Goal: Transaction & Acquisition: Purchase product/service

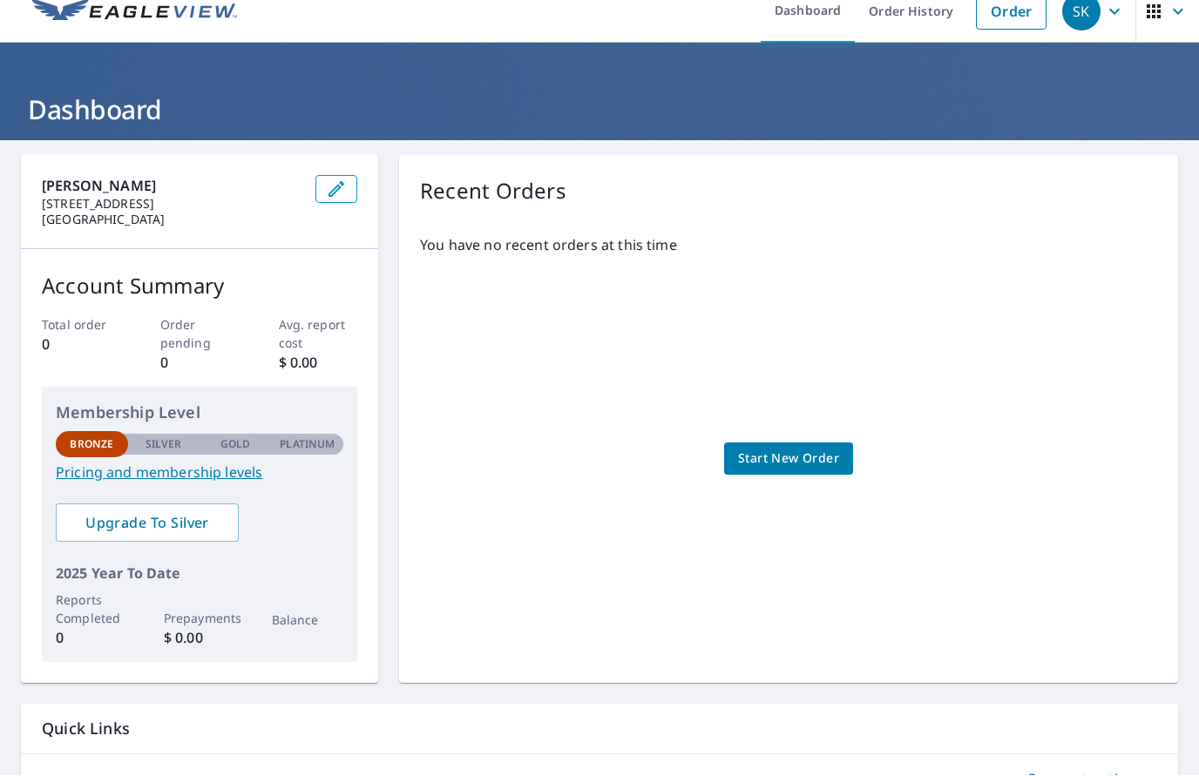
scroll to position [10, 0]
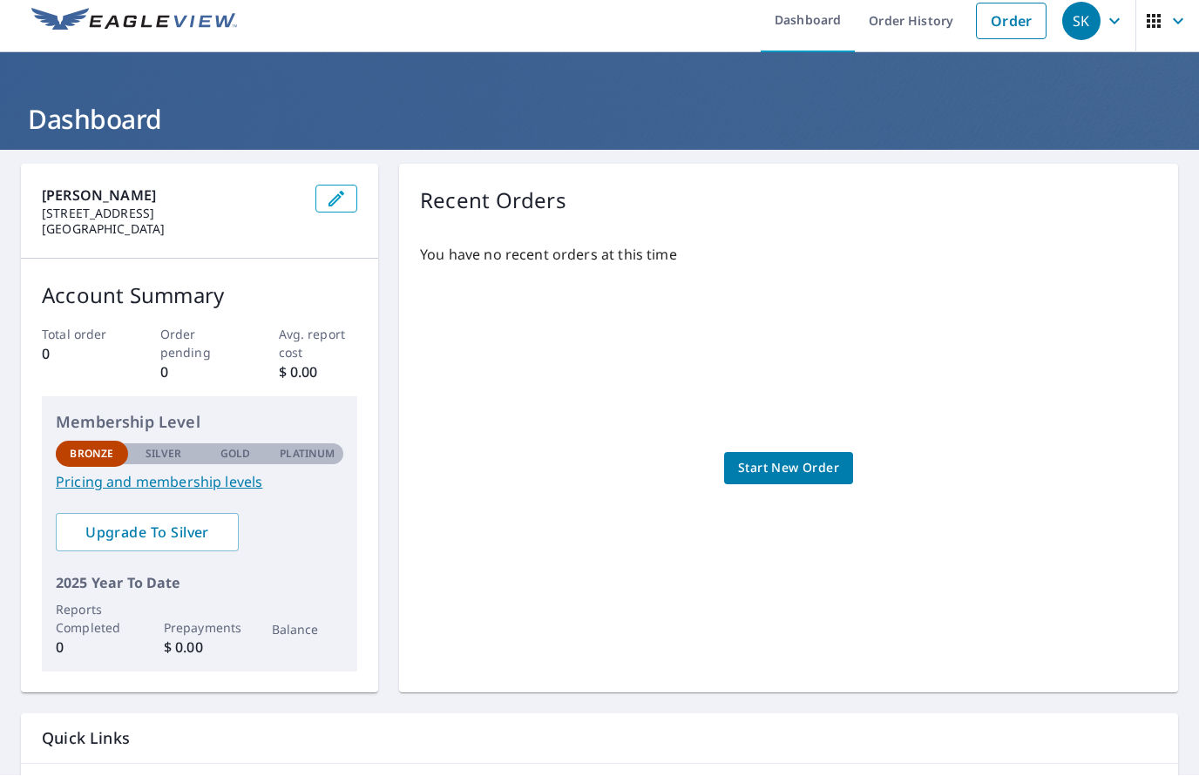
click at [812, 458] on span "Start New Order" at bounding box center [788, 469] width 101 height 22
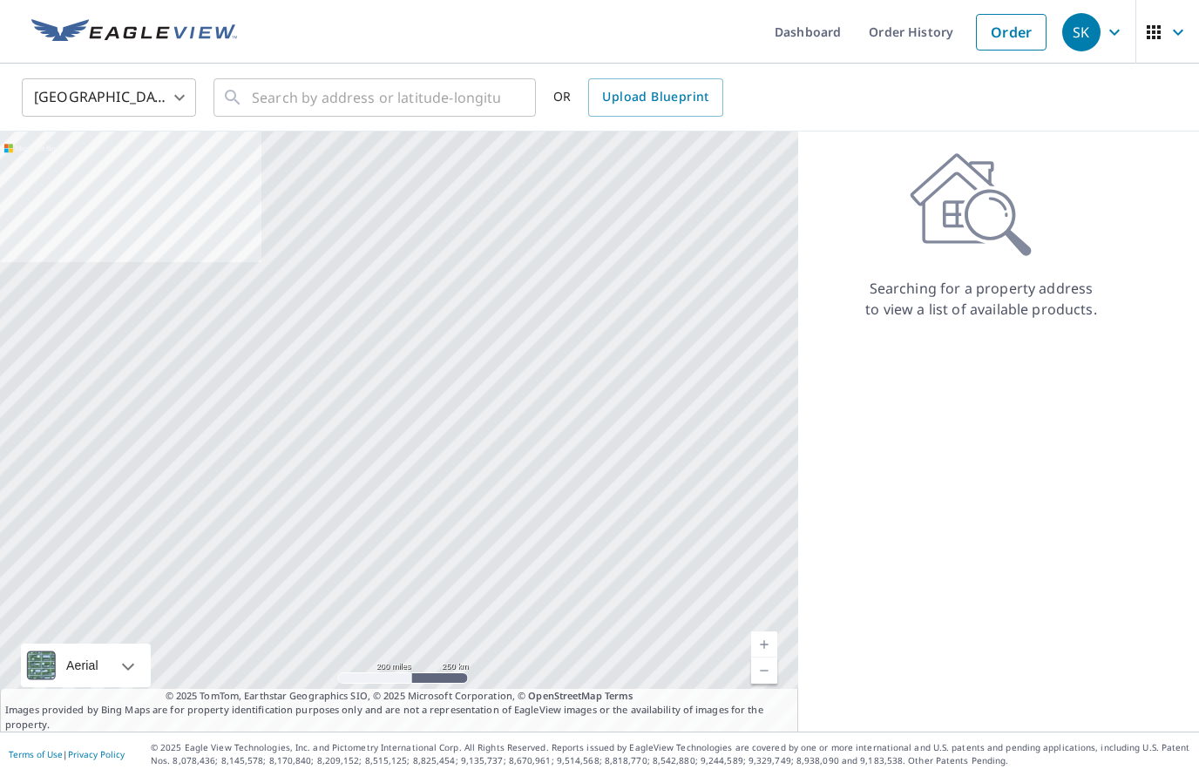
click at [1047, 632] on div "Searching for a property address to view a list of available products." at bounding box center [981, 432] width 366 height 600
click at [1126, 37] on span "SK" at bounding box center [1095, 32] width 66 height 42
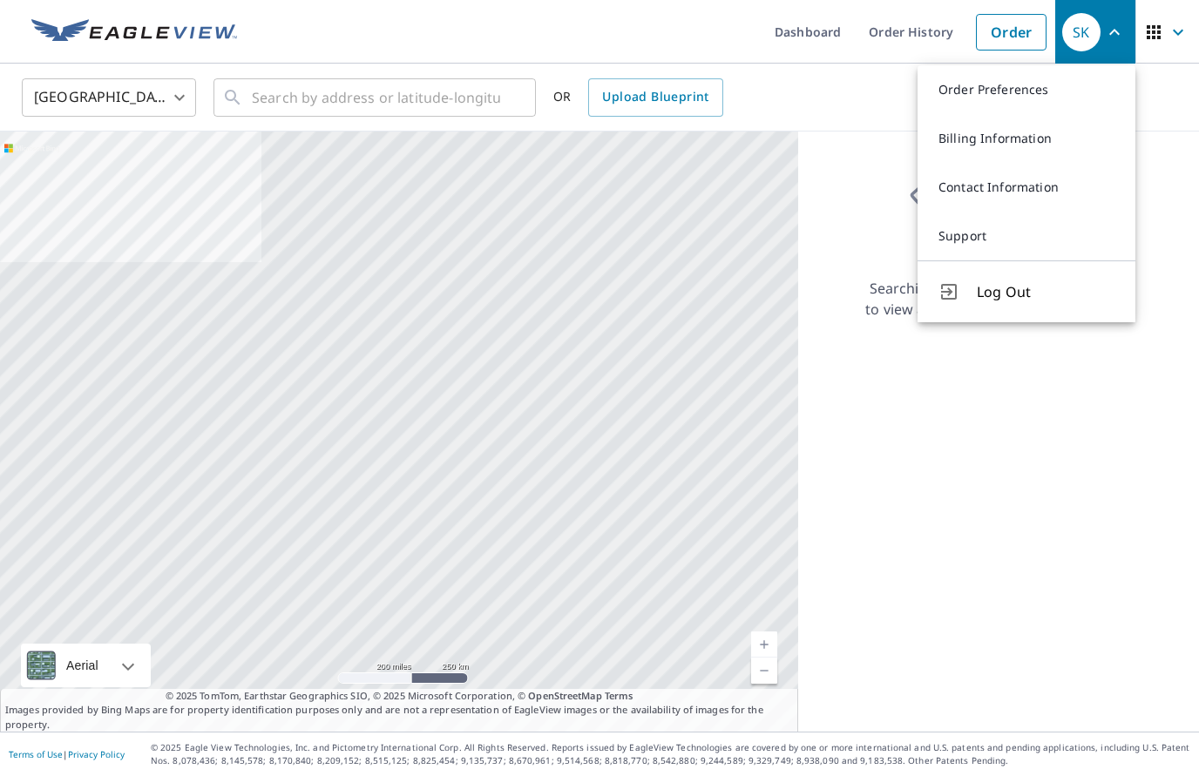
click at [1058, 492] on div "Searching for a property address to view a list of available products." at bounding box center [981, 432] width 366 height 600
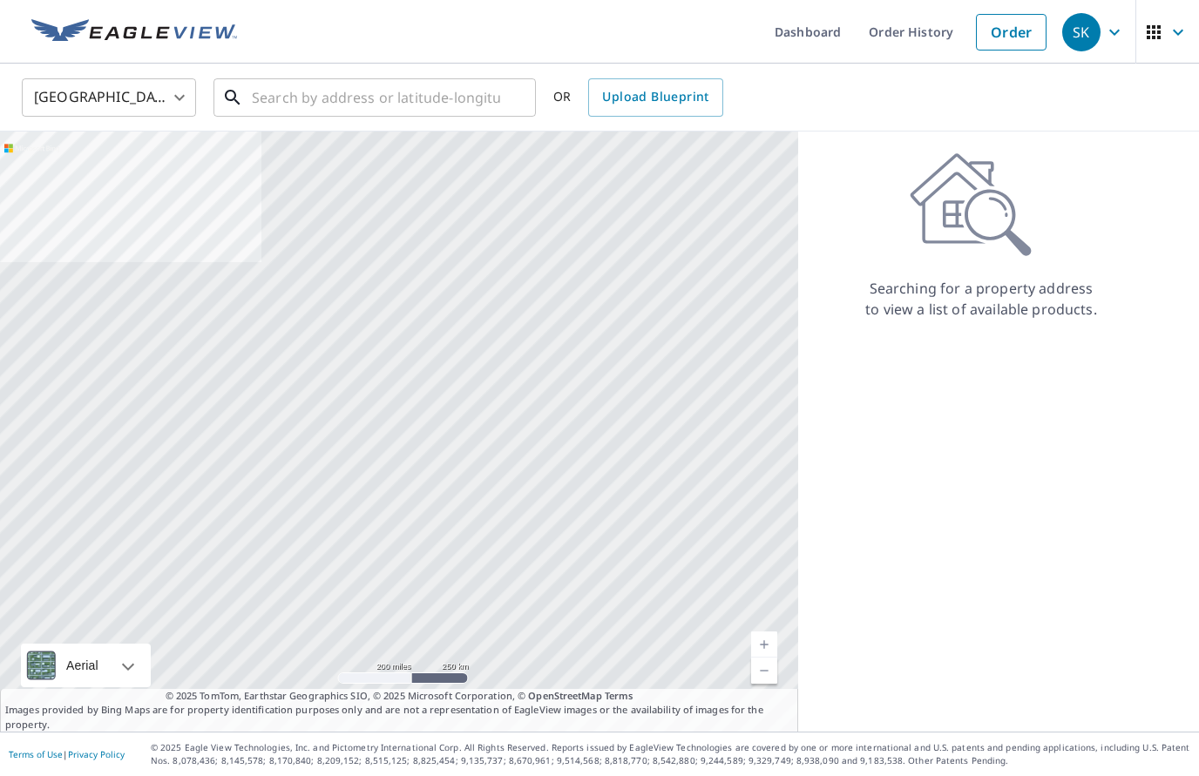
click at [281, 95] on input "text" at bounding box center [376, 97] width 248 height 49
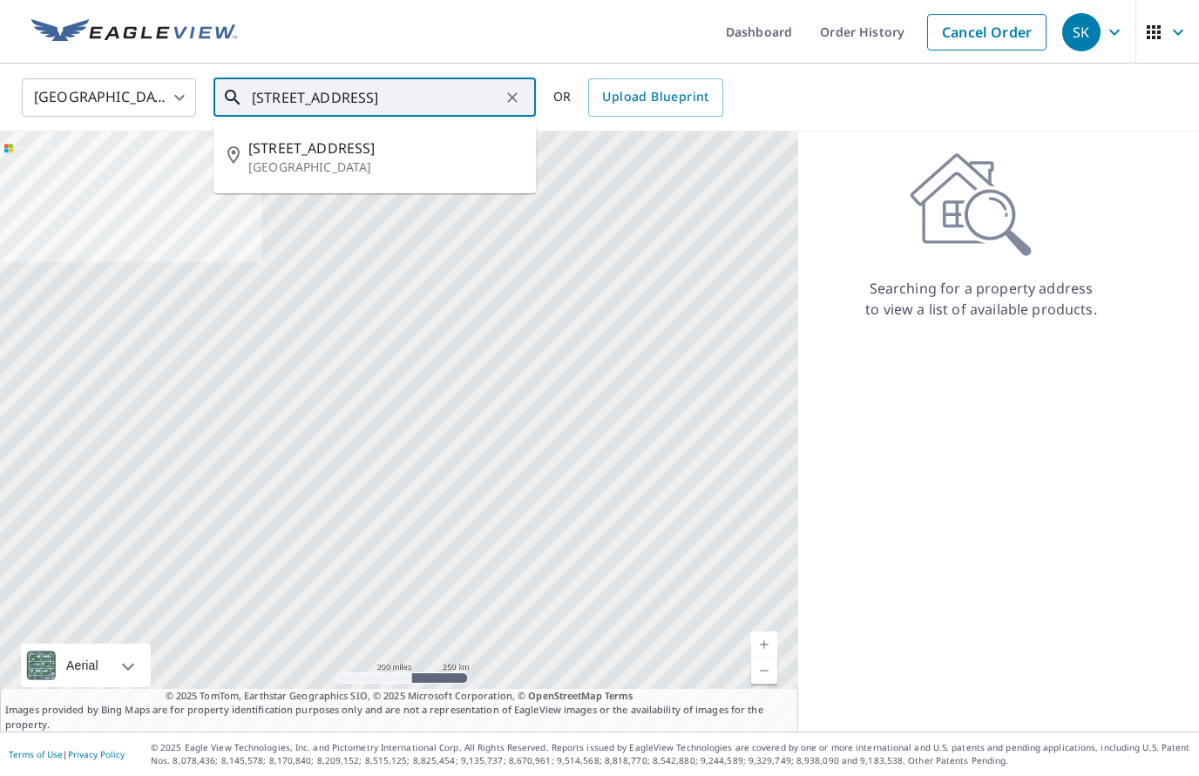
click at [349, 167] on p "[GEOGRAPHIC_DATA]" at bounding box center [385, 167] width 274 height 17
type input "[STREET_ADDRESS]"
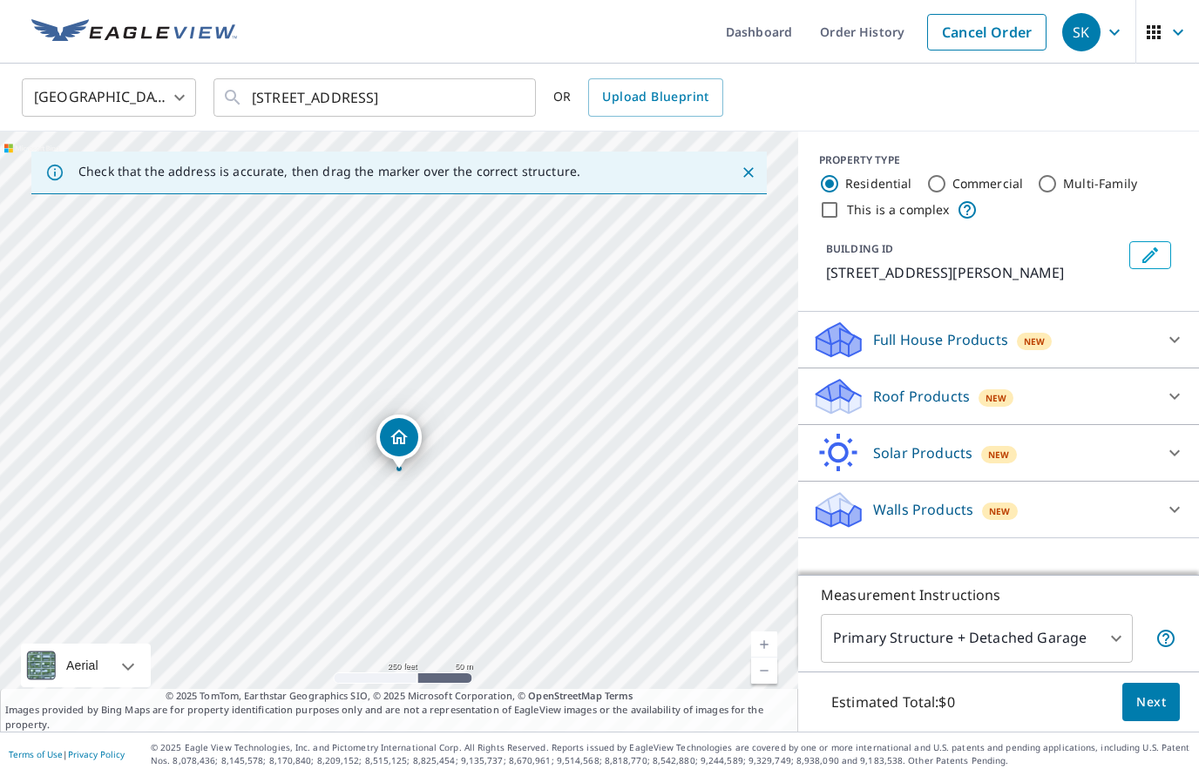
click at [1194, 332] on div at bounding box center [1175, 340] width 42 height 42
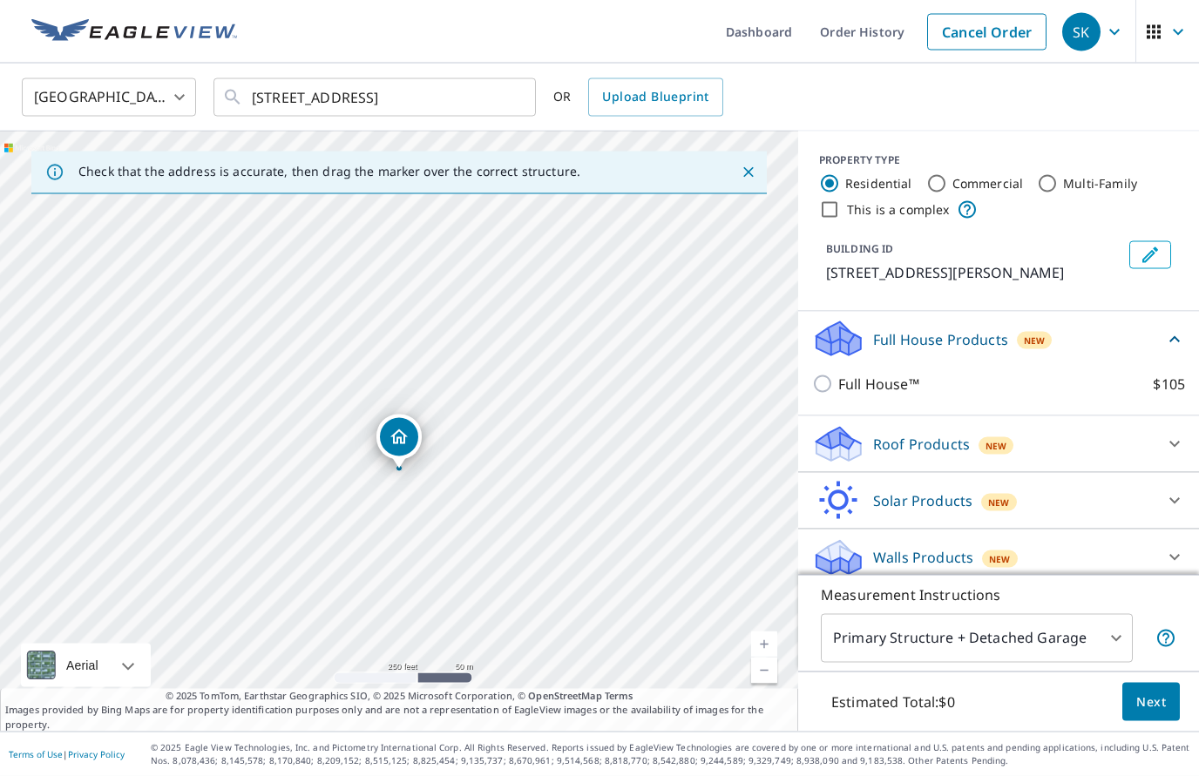
scroll to position [37, 0]
click at [1177, 434] on icon at bounding box center [1174, 444] width 21 height 21
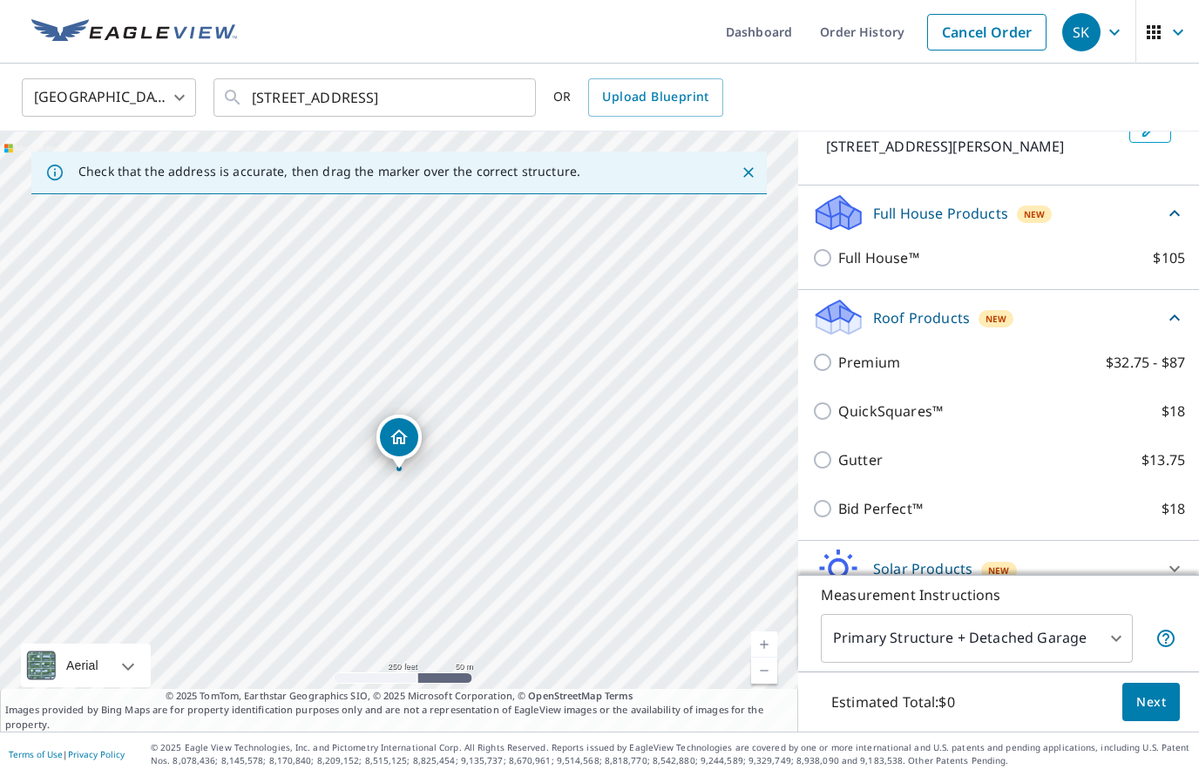
scroll to position [125, 0]
click at [1179, 616] on icon at bounding box center [1174, 626] width 21 height 21
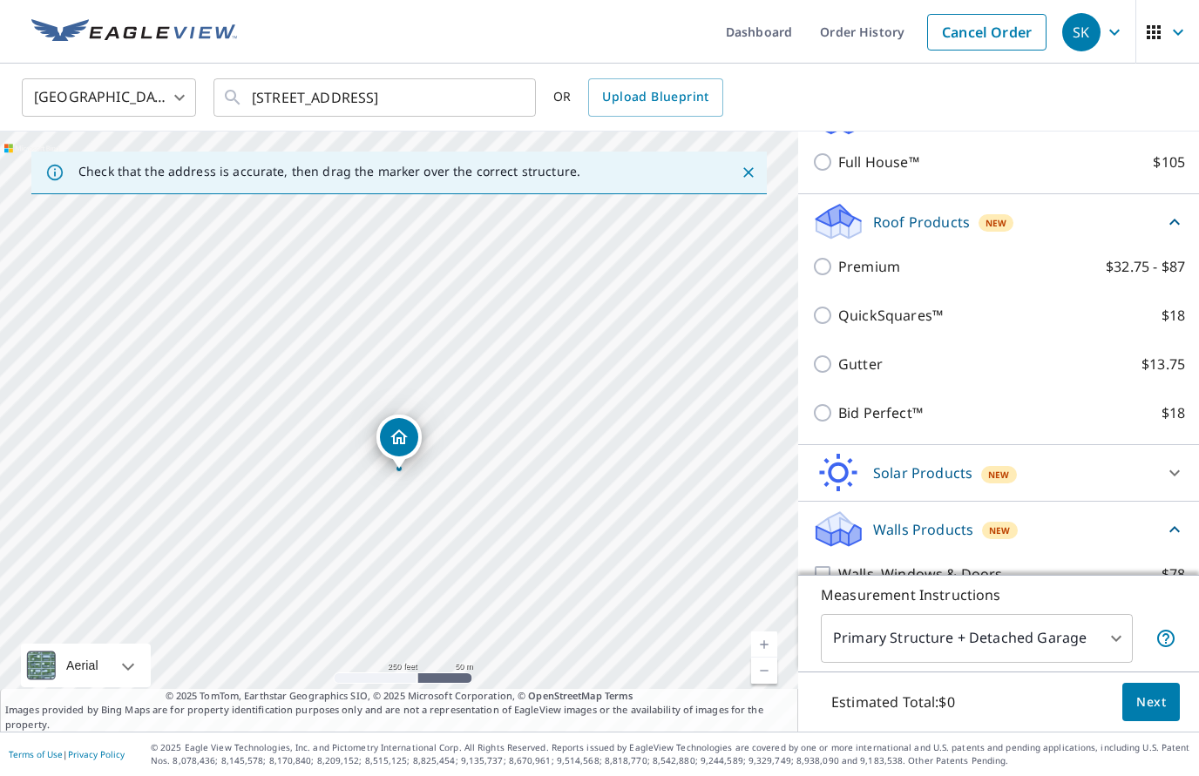
scroll to position [222, 0]
click at [1127, 681] on body "SK SK Dashboard Order History Cancel Order SK [GEOGRAPHIC_DATA] US ​ [STREET_AD…" at bounding box center [599, 388] width 1199 height 776
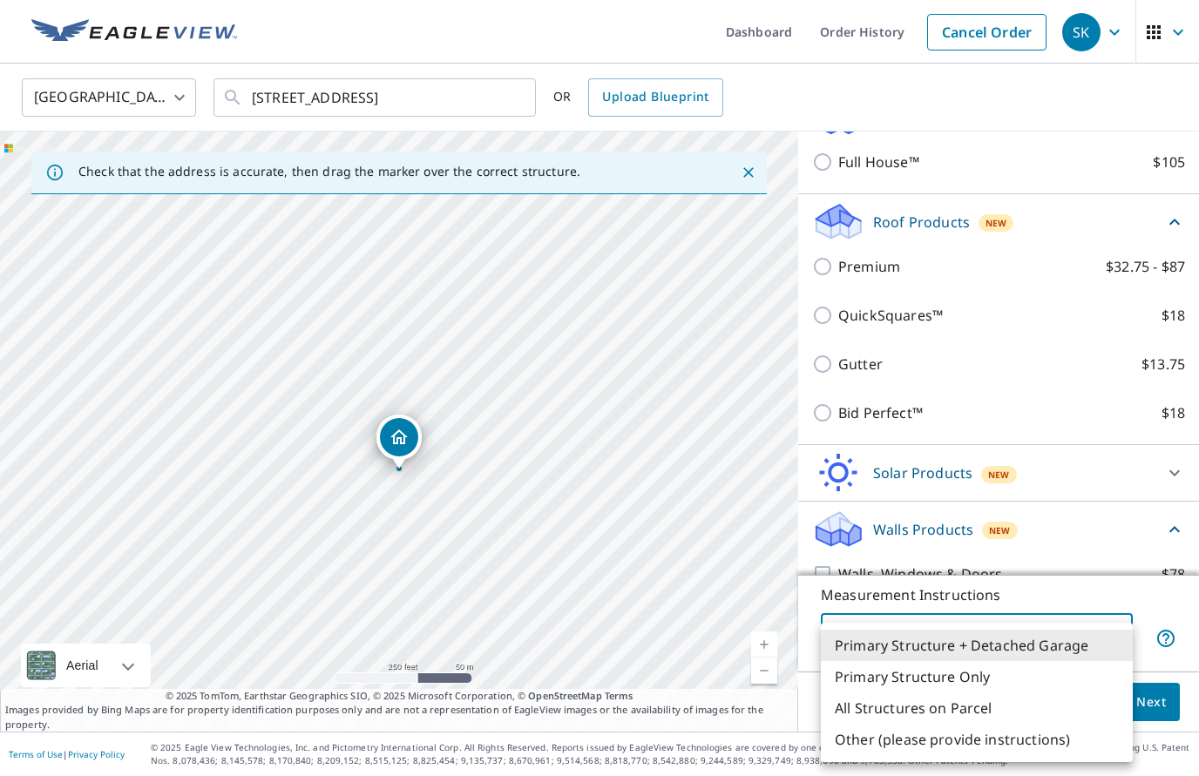
click at [1098, 650] on li "Primary Structure + Detached Garage" at bounding box center [977, 645] width 312 height 31
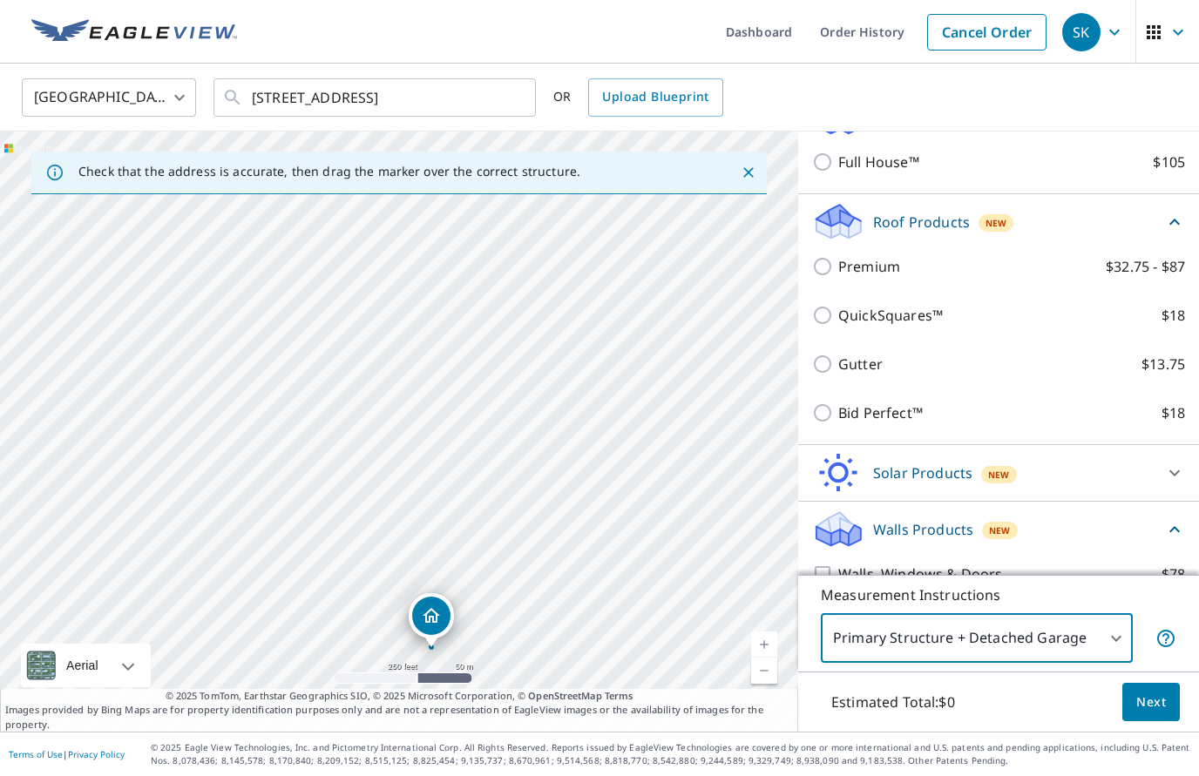
click at [1159, 714] on span "Next" at bounding box center [1151, 703] width 30 height 22
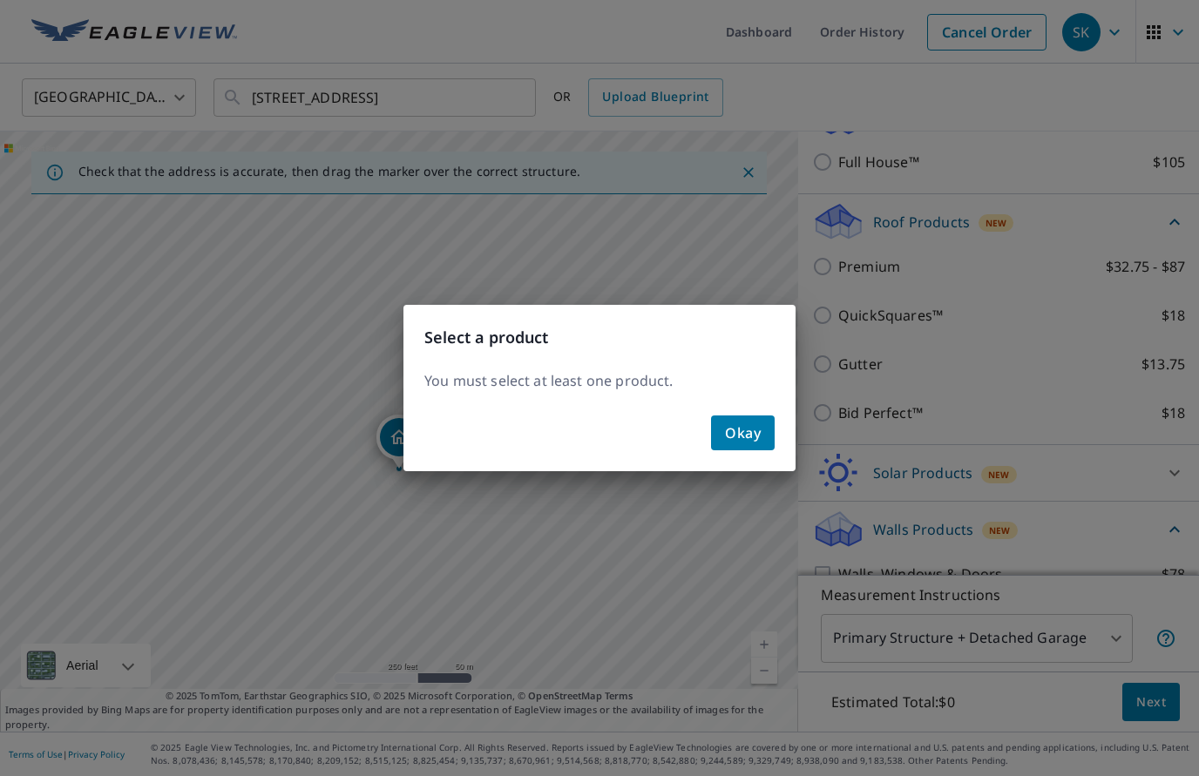
click at [744, 435] on span "Okay" at bounding box center [743, 433] width 36 height 24
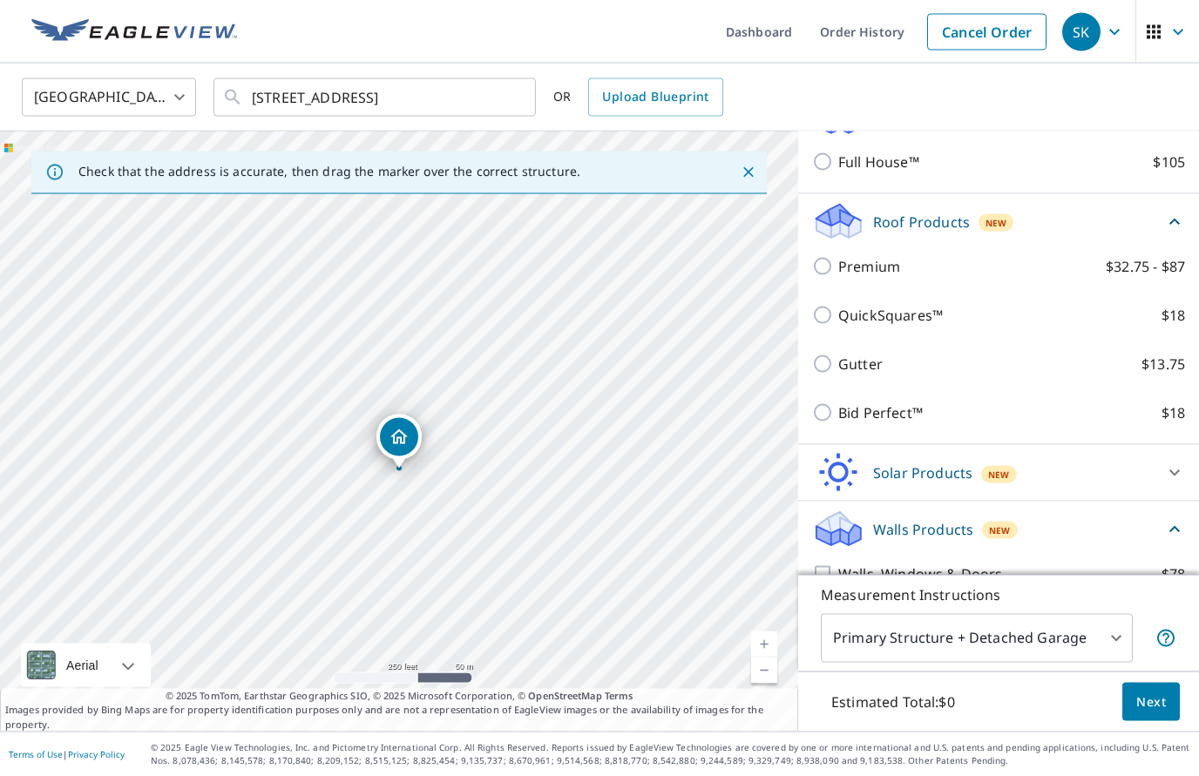
scroll to position [80, 0]
click at [1119, 641] on body "SK SK Dashboard Order History Cancel Order SK [GEOGRAPHIC_DATA] US ​ [STREET_AD…" at bounding box center [599, 388] width 1199 height 776
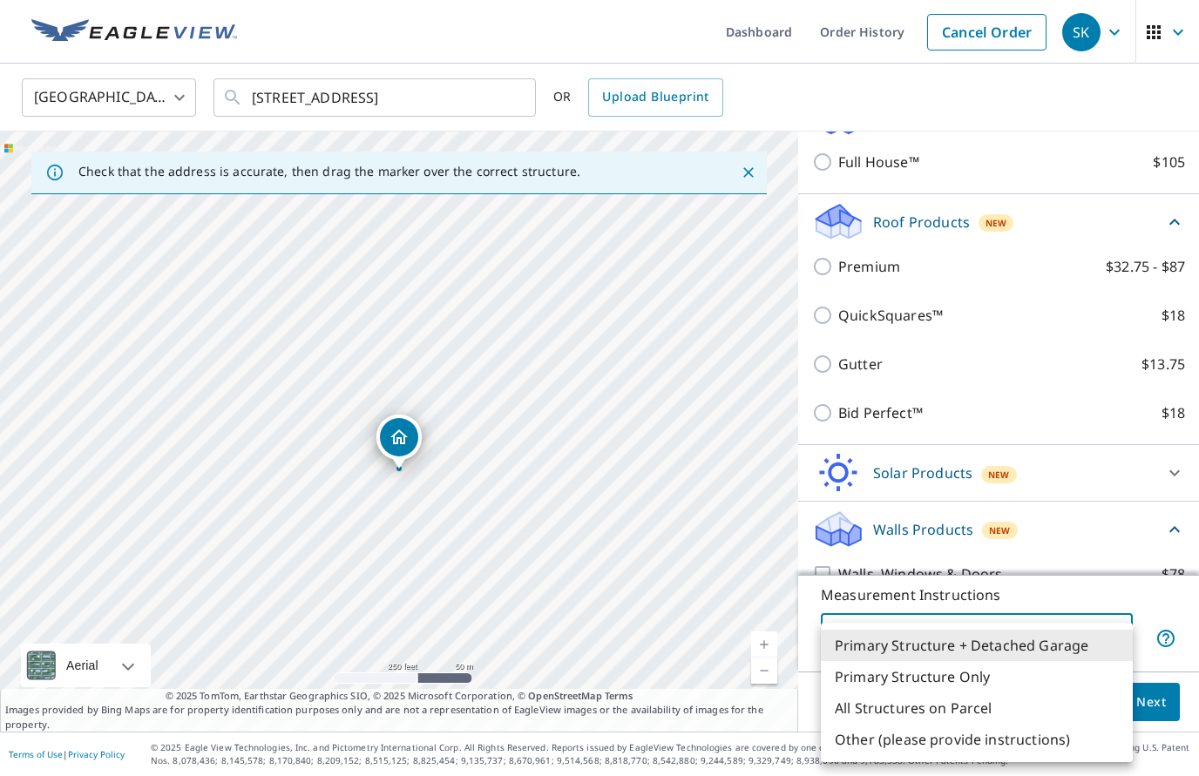
click at [1081, 654] on li "Primary Structure + Detached Garage" at bounding box center [977, 645] width 312 height 31
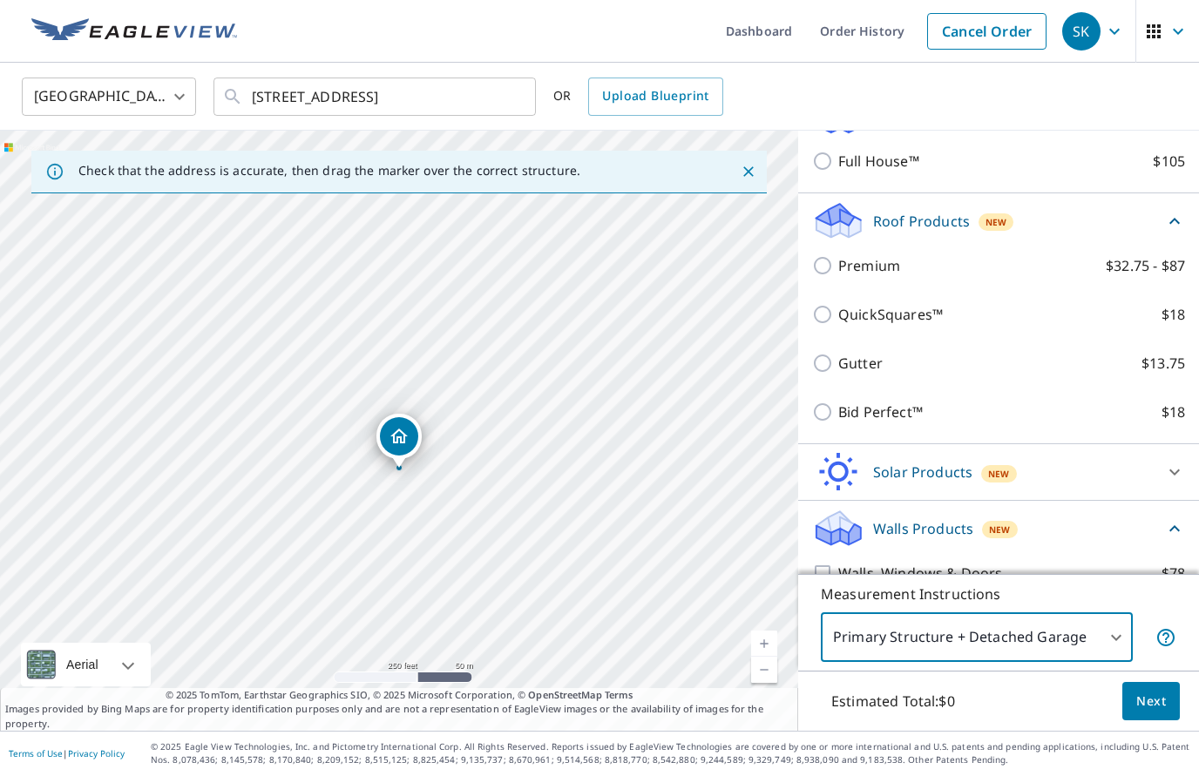
click at [1162, 709] on span "Next" at bounding box center [1151, 703] width 30 height 22
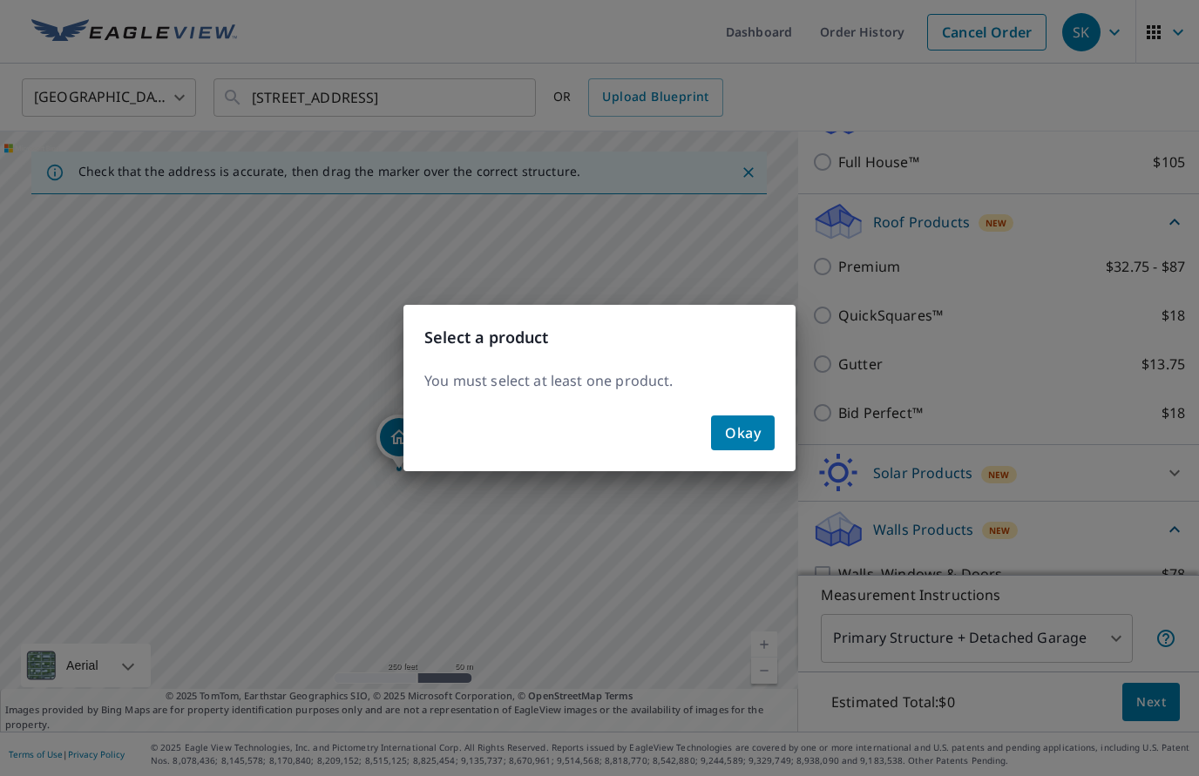
click at [762, 438] on button "Okay" at bounding box center [743, 433] width 64 height 35
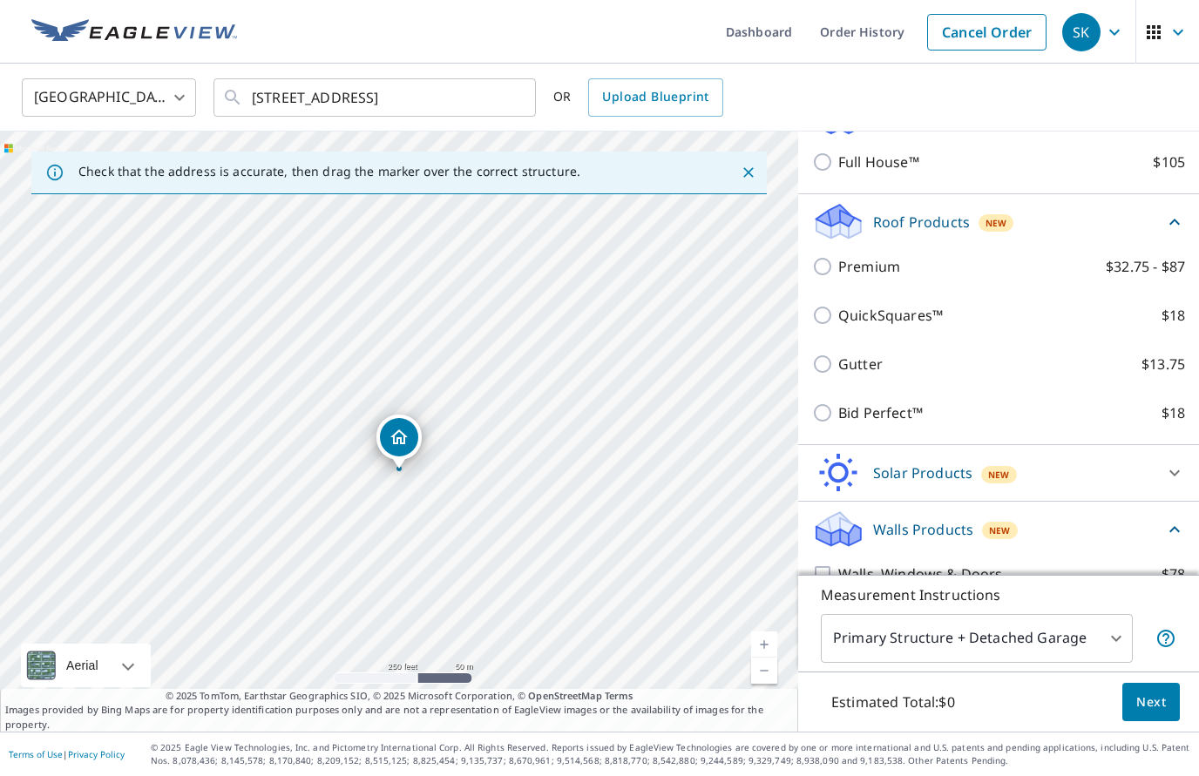
click at [831, 613] on input "Walls $40" at bounding box center [825, 623] width 26 height 21
checkbox input "true"
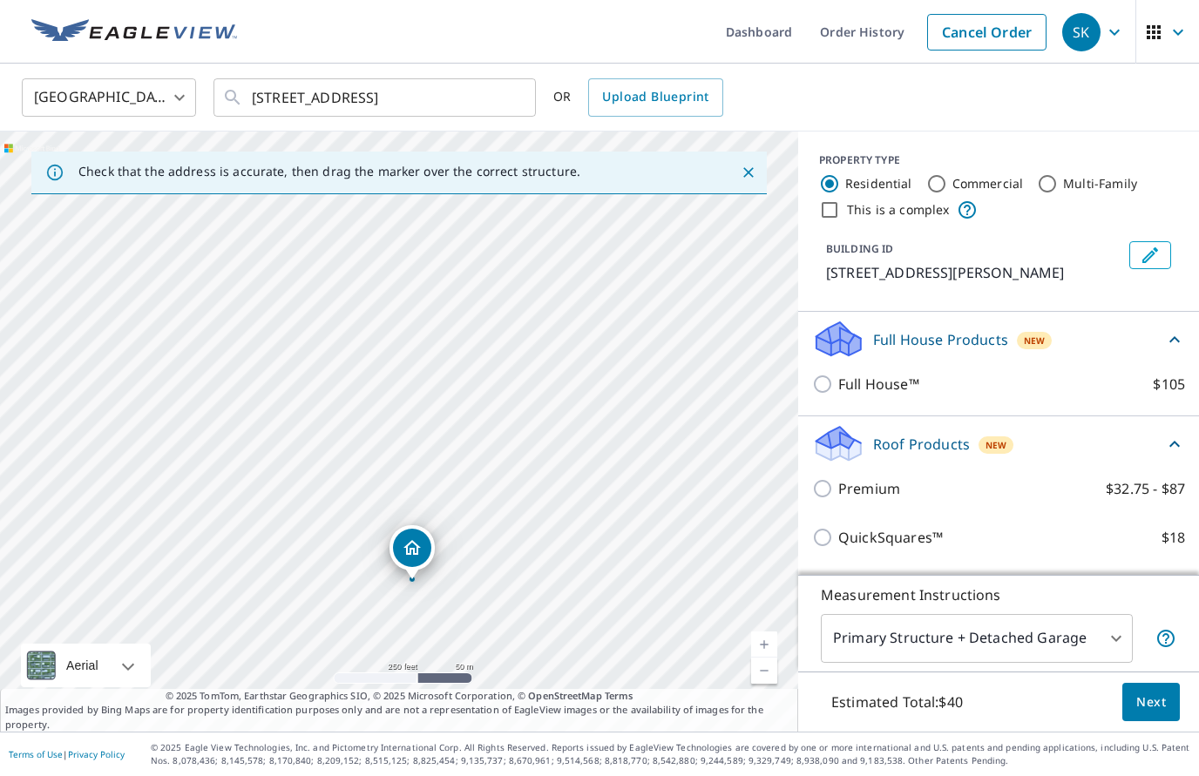
scroll to position [0, 0]
click at [769, 646] on link "Current Level 17, Zoom In" at bounding box center [764, 645] width 26 height 26
click at [776, 644] on link "Current Level 18, Zoom In" at bounding box center [764, 645] width 26 height 26
click at [776, 643] on link "Current Level 19, Zoom In" at bounding box center [764, 645] width 26 height 26
click at [827, 527] on input "QuickSquares™ $18" at bounding box center [825, 537] width 26 height 21
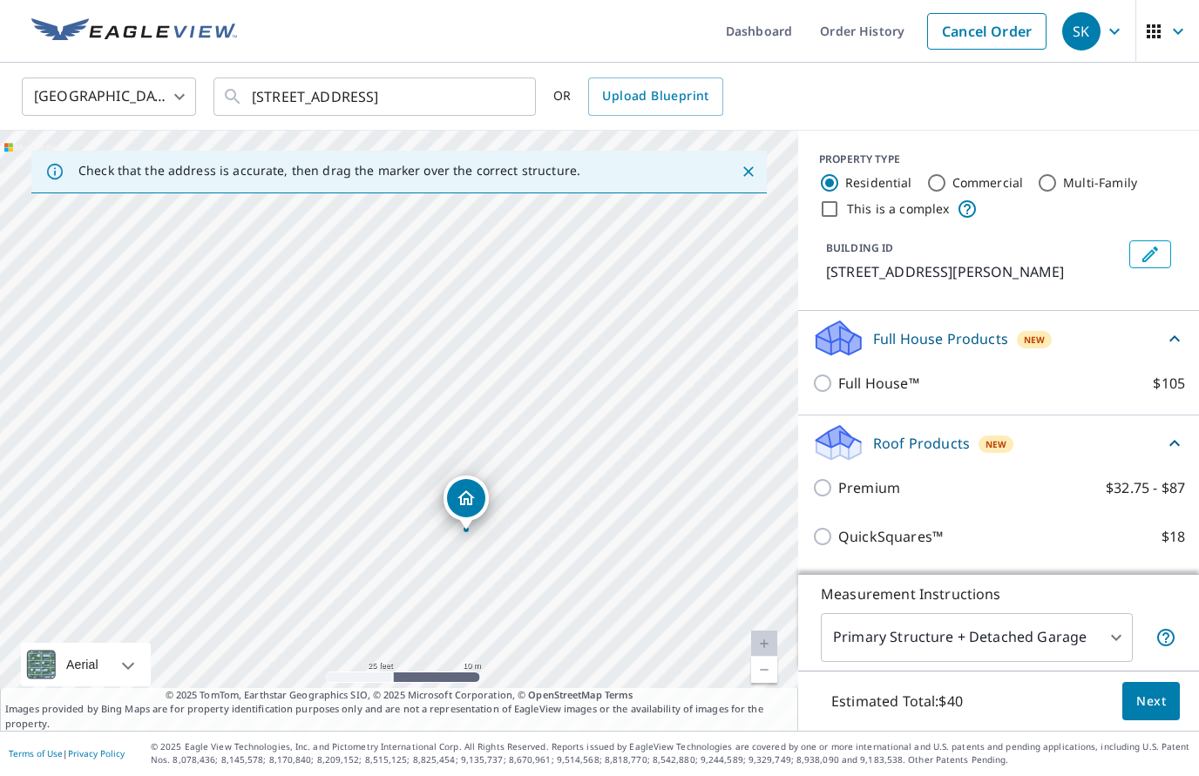
checkbox input "true"
checkbox input "false"
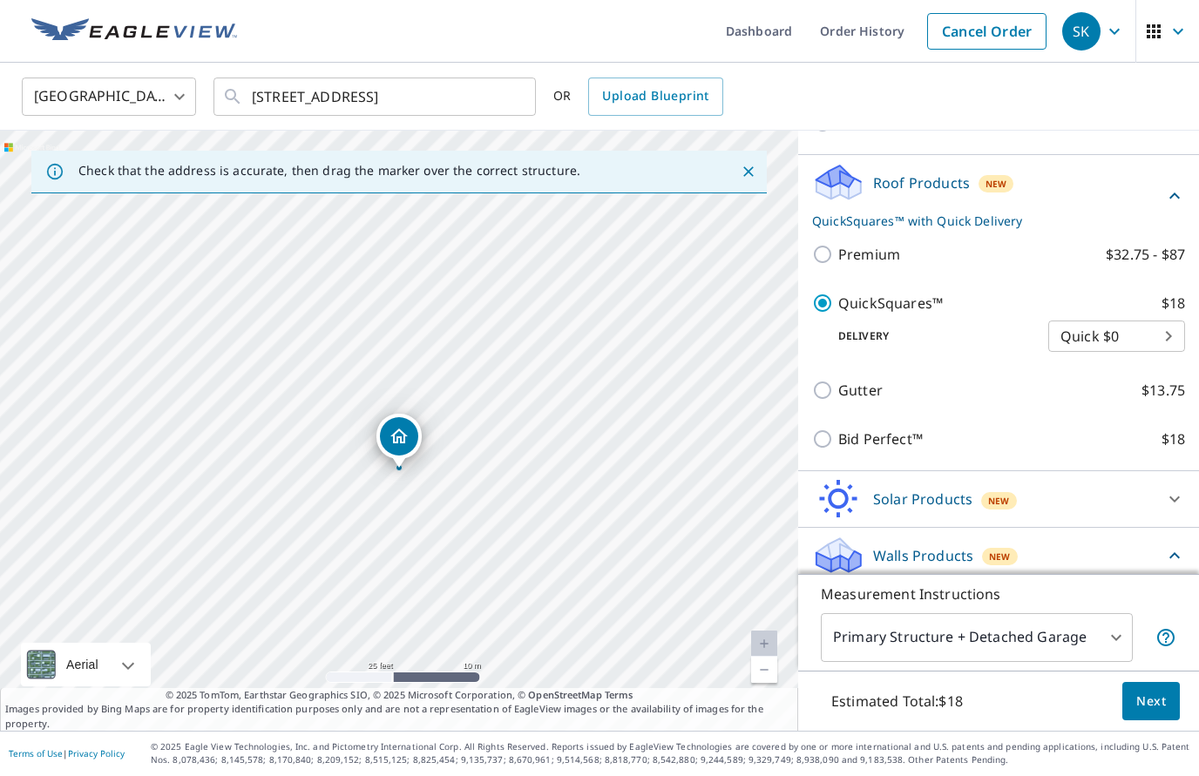
scroll to position [259, 0]
click at [1169, 262] on body "SK SK Dashboard Order History Cancel Order SK [GEOGRAPHIC_DATA] US ​ [STREET_AD…" at bounding box center [599, 388] width 1199 height 776
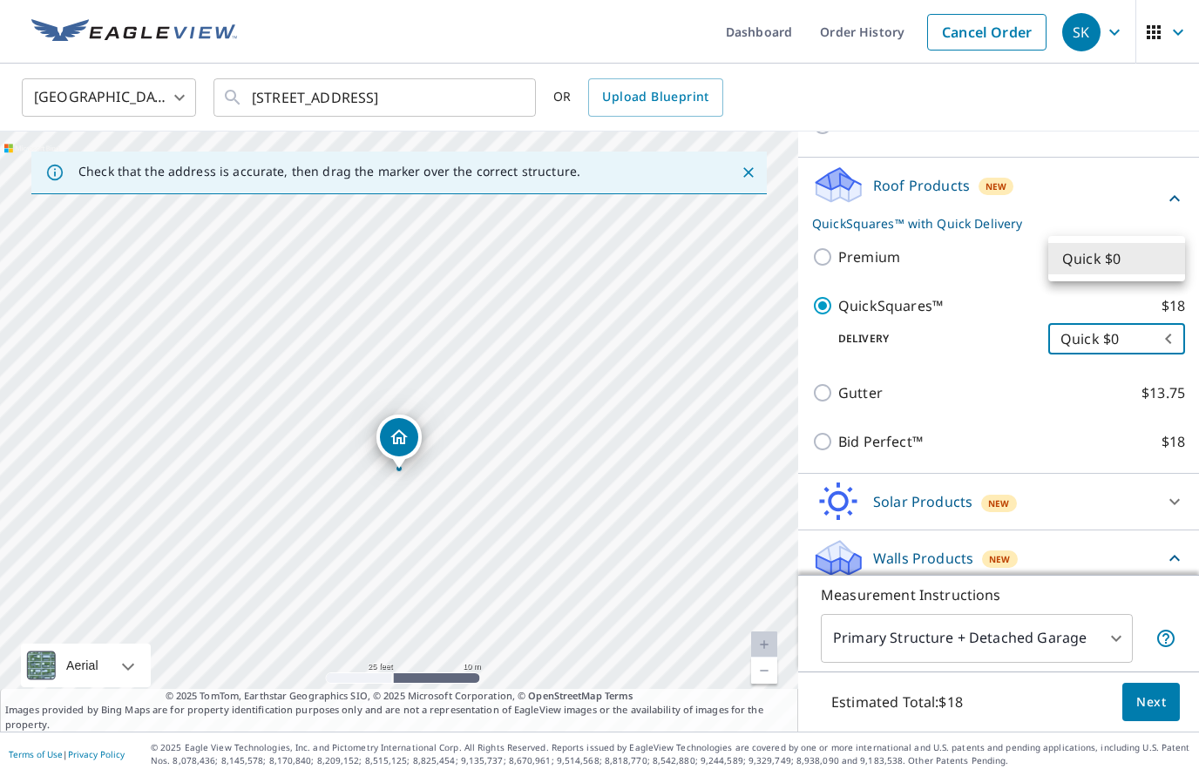
click at [1087, 354] on div at bounding box center [599, 388] width 1199 height 776
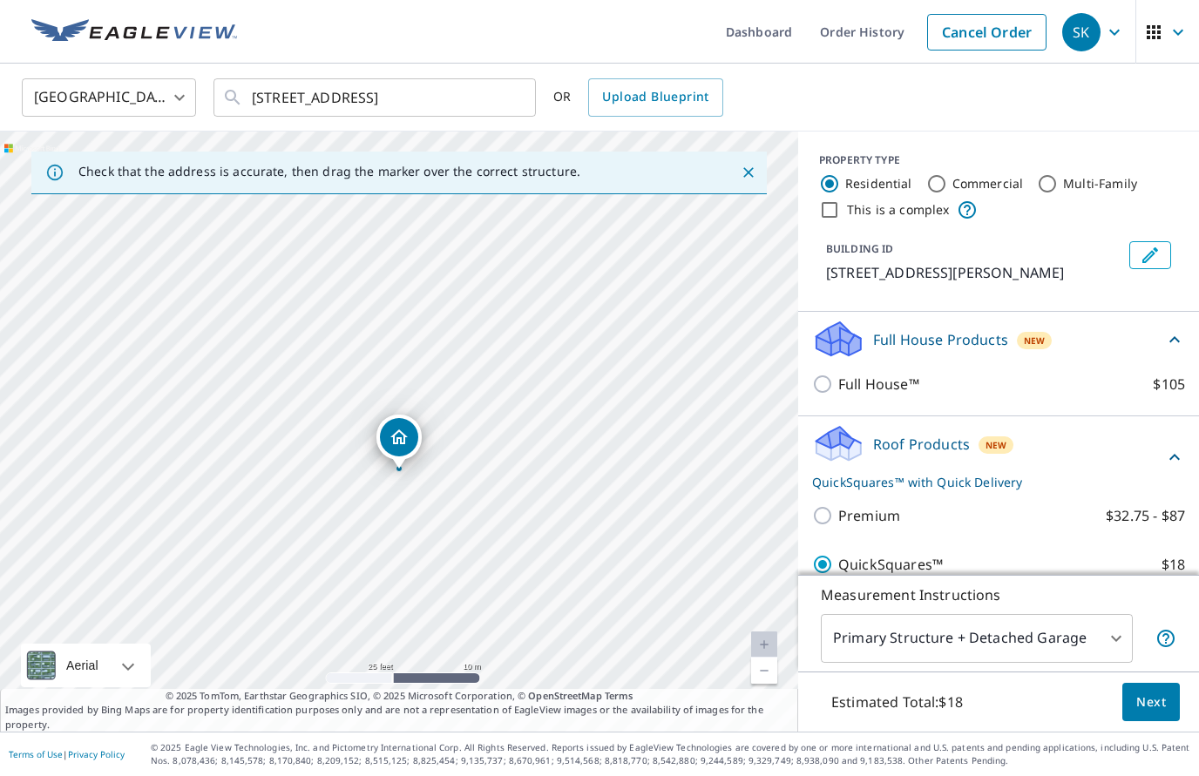
scroll to position [0, 0]
click at [1157, 703] on span "Next" at bounding box center [1151, 703] width 30 height 22
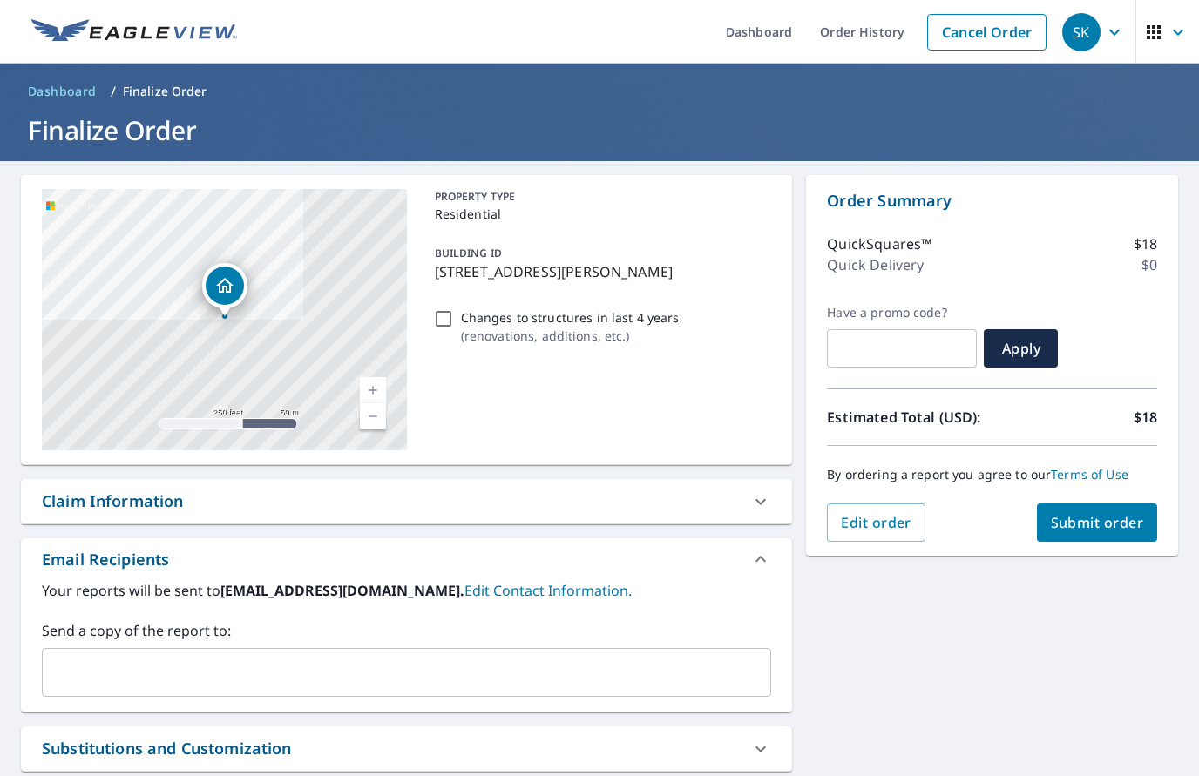
click at [79, 490] on div "Claim Information" at bounding box center [113, 502] width 142 height 24
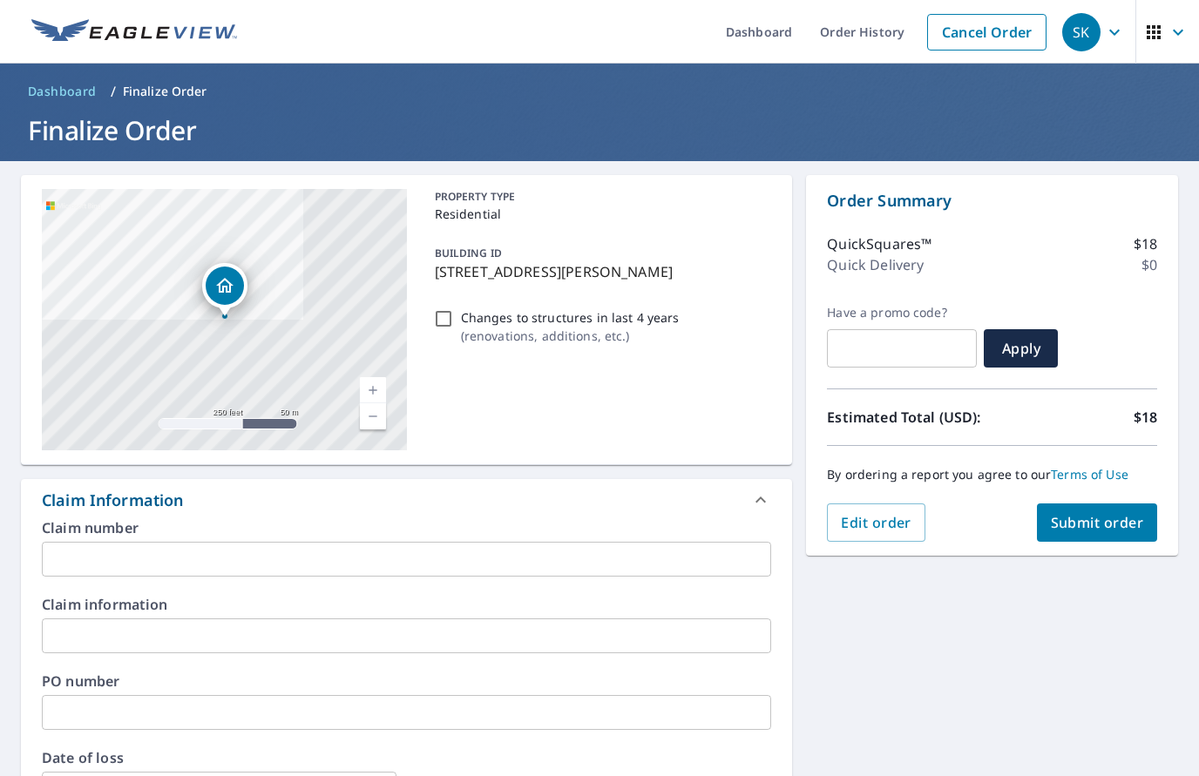
click at [59, 83] on span "Dashboard" at bounding box center [62, 91] width 69 height 17
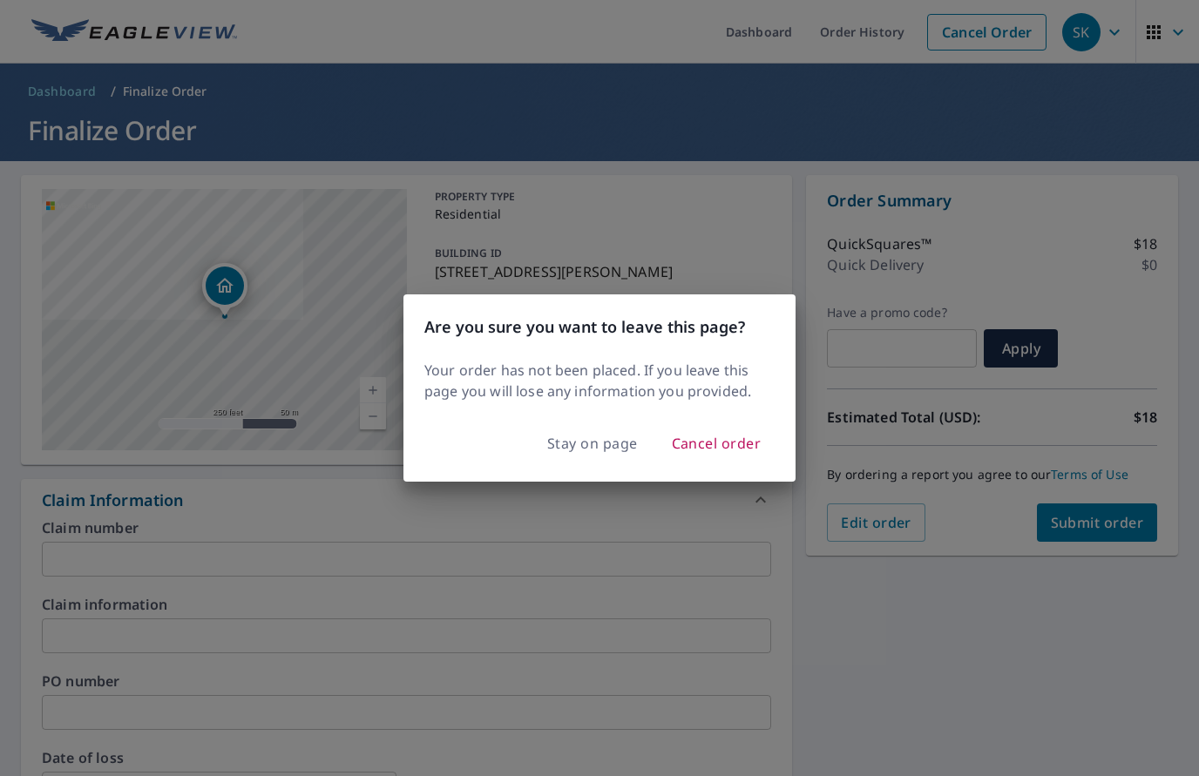
click at [742, 453] on span "Cancel order" at bounding box center [717, 443] width 90 height 24
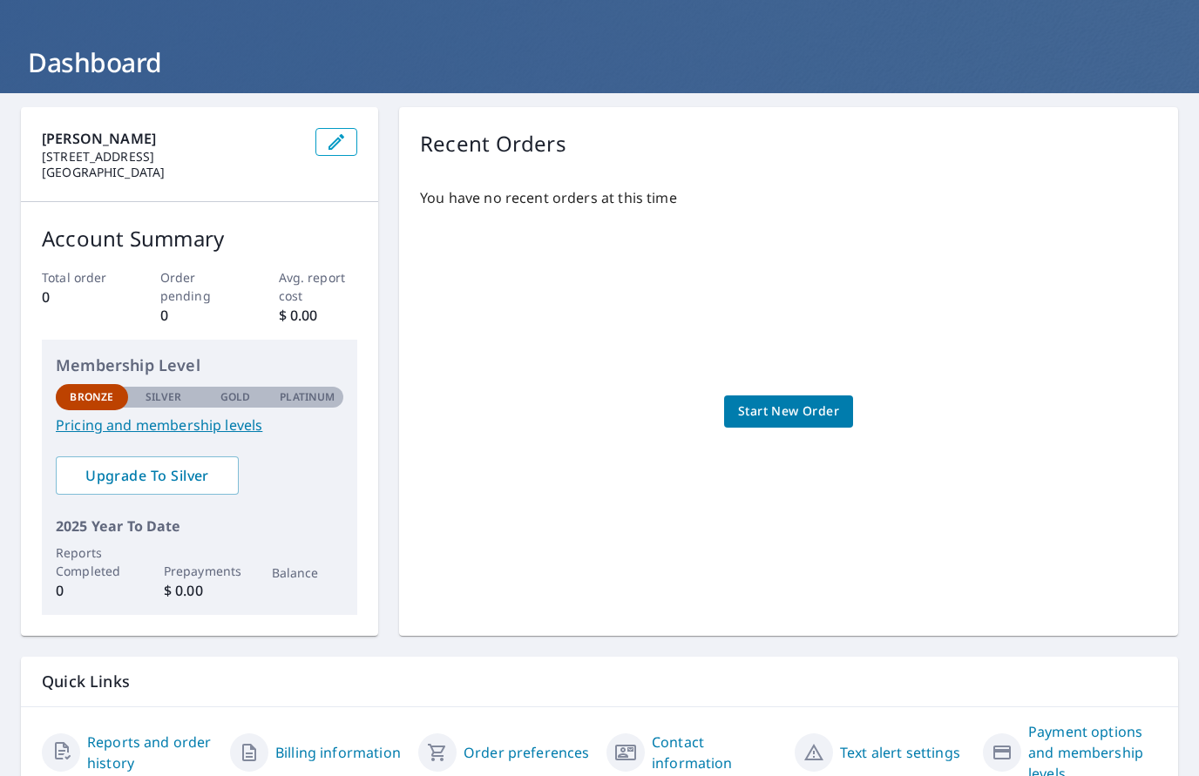
scroll to position [67, 0]
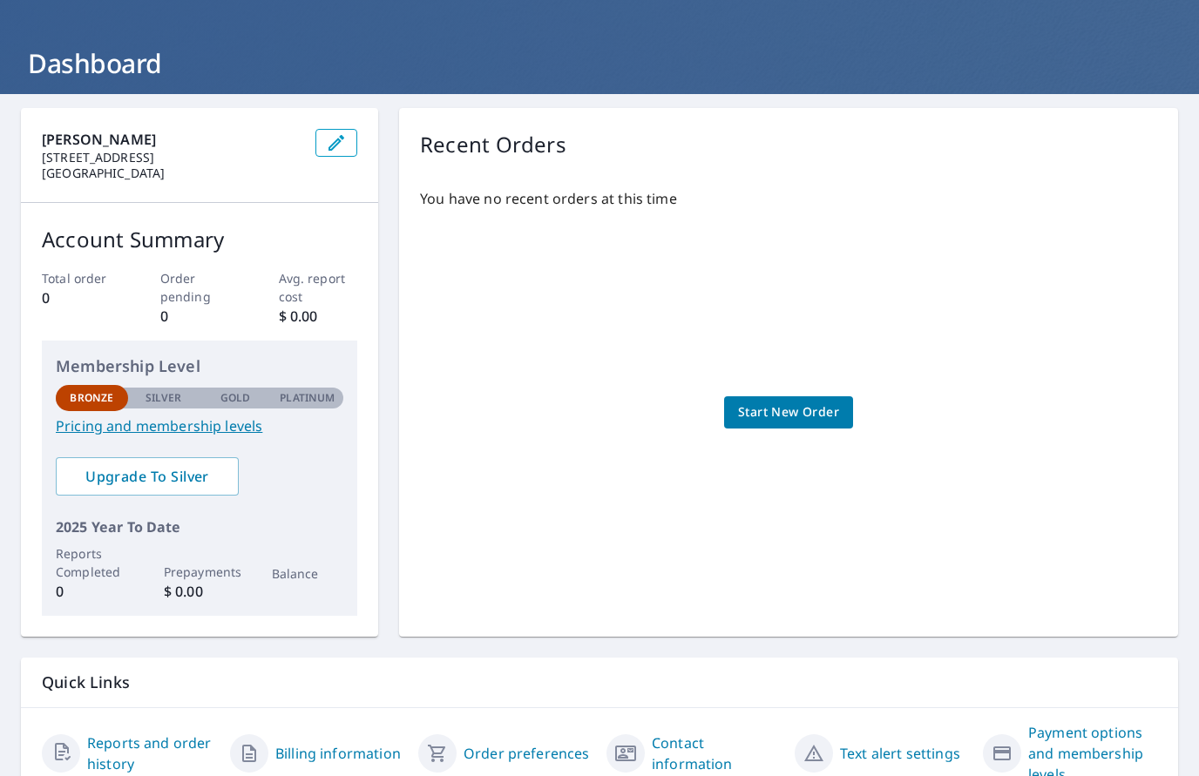
click at [110, 733] on link "Reports and order history" at bounding box center [151, 754] width 129 height 42
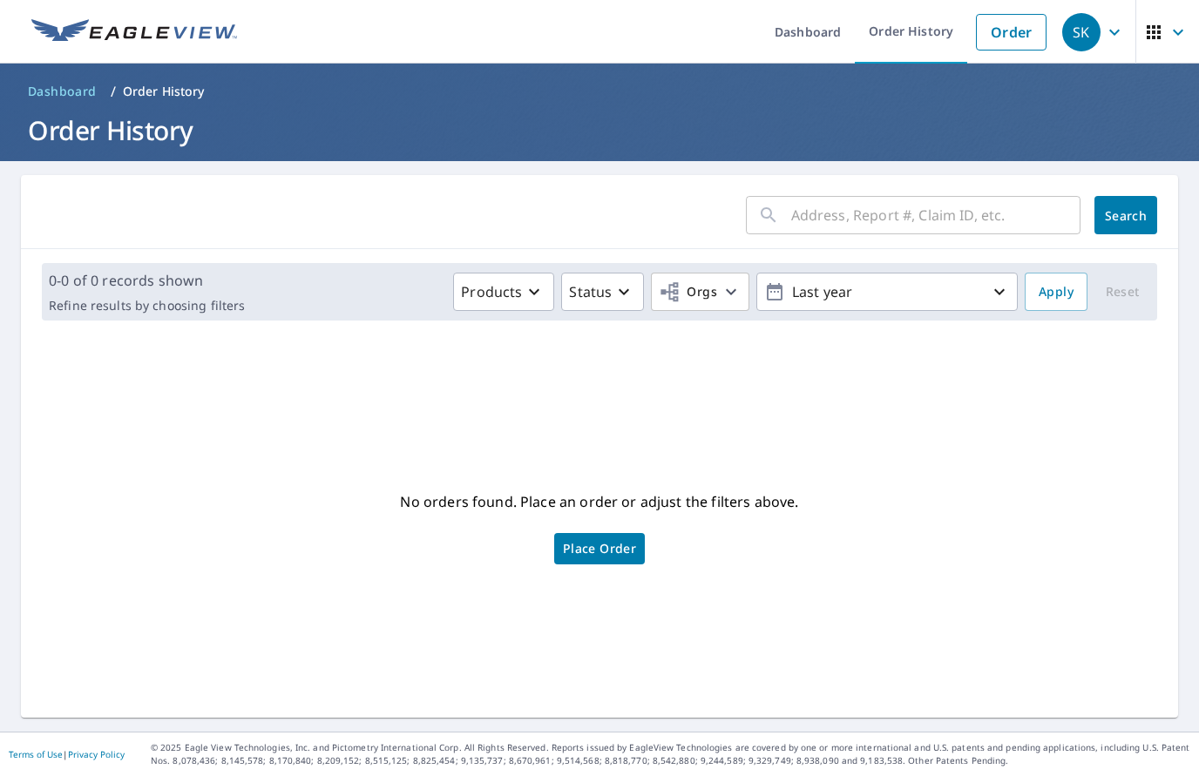
click at [545, 281] on icon "button" at bounding box center [534, 291] width 21 height 21
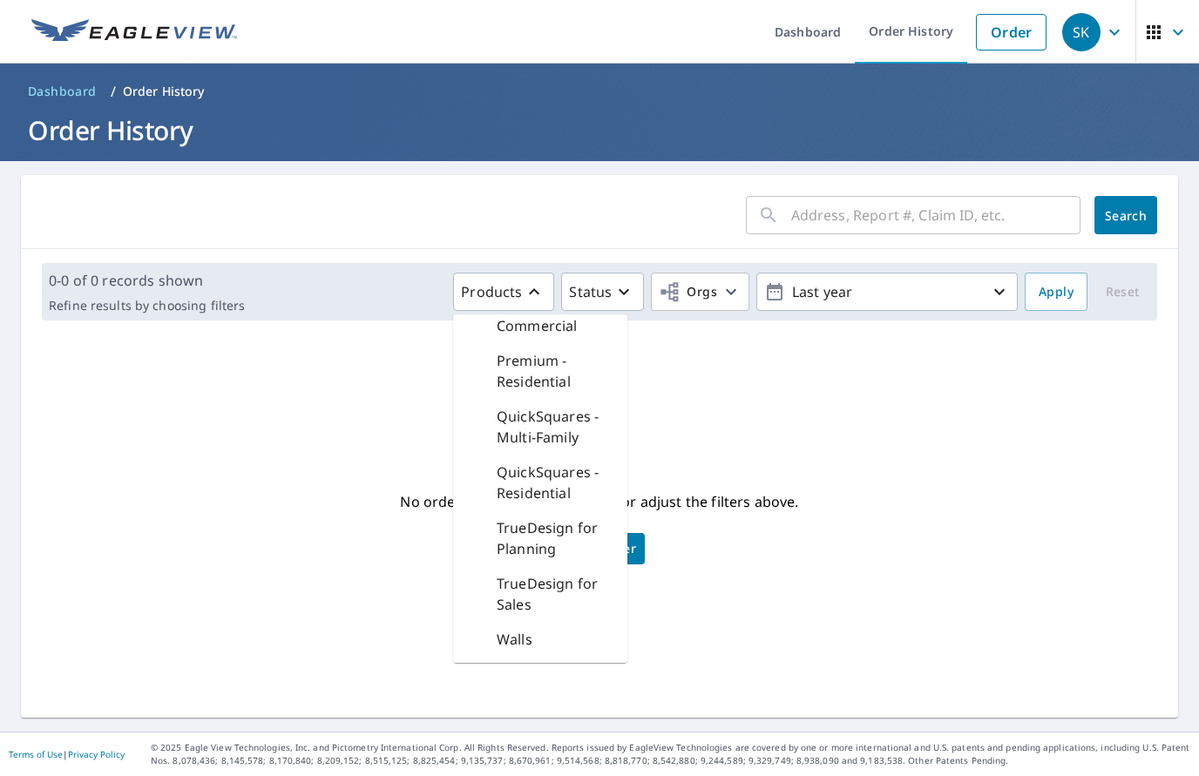
scroll to position [605, 0]
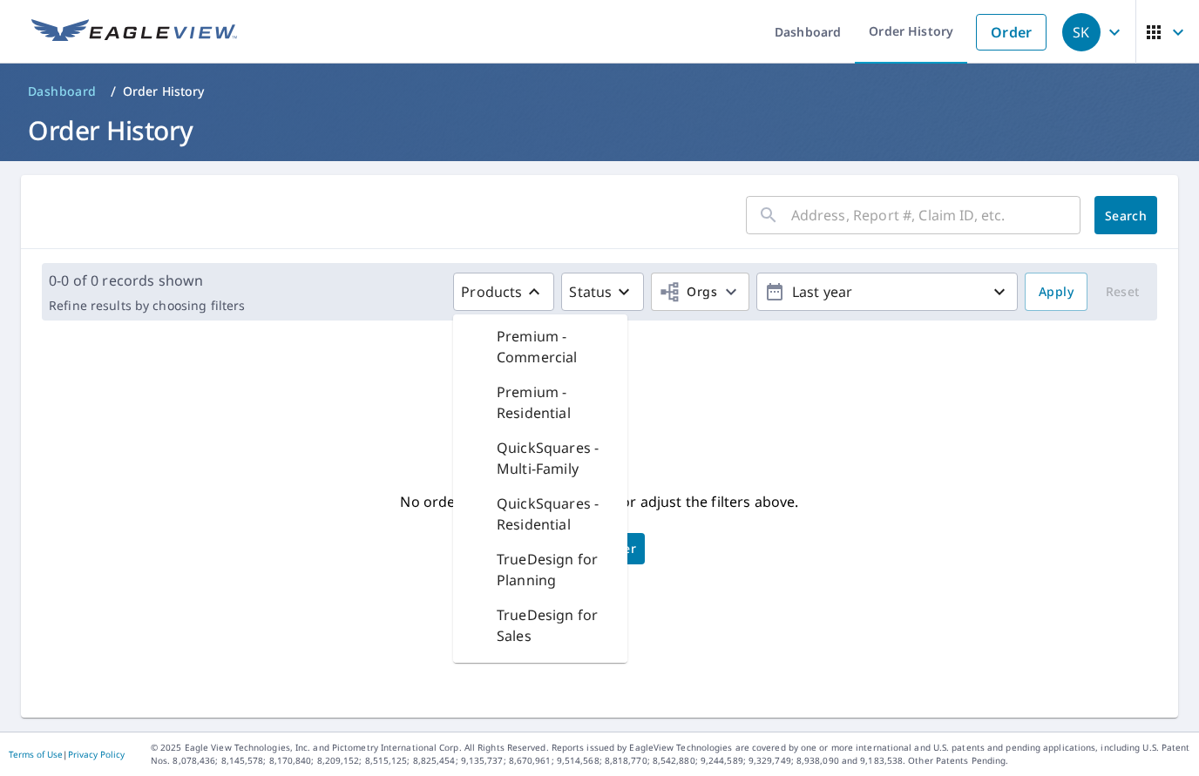
click at [560, 493] on p "QuickSquares - Residential" at bounding box center [555, 514] width 117 height 42
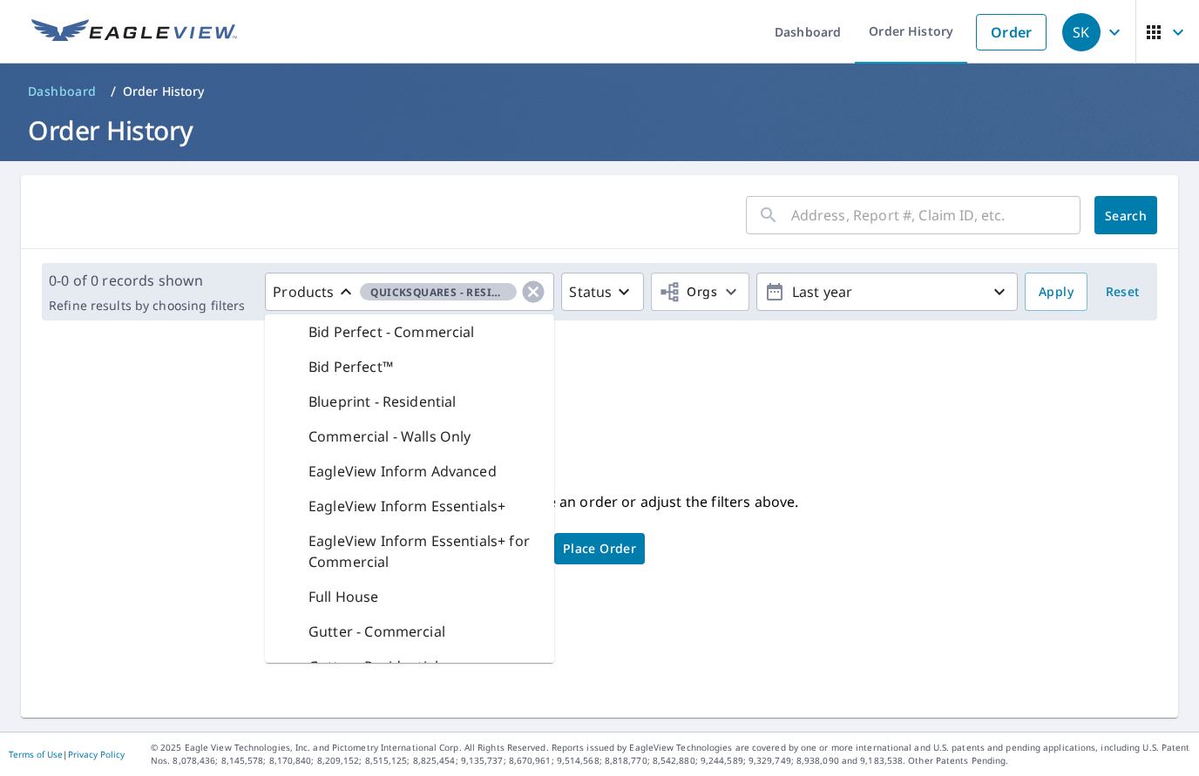
scroll to position [0, 0]
click at [454, 407] on p "Blueprint - Residential" at bounding box center [381, 401] width 147 height 21
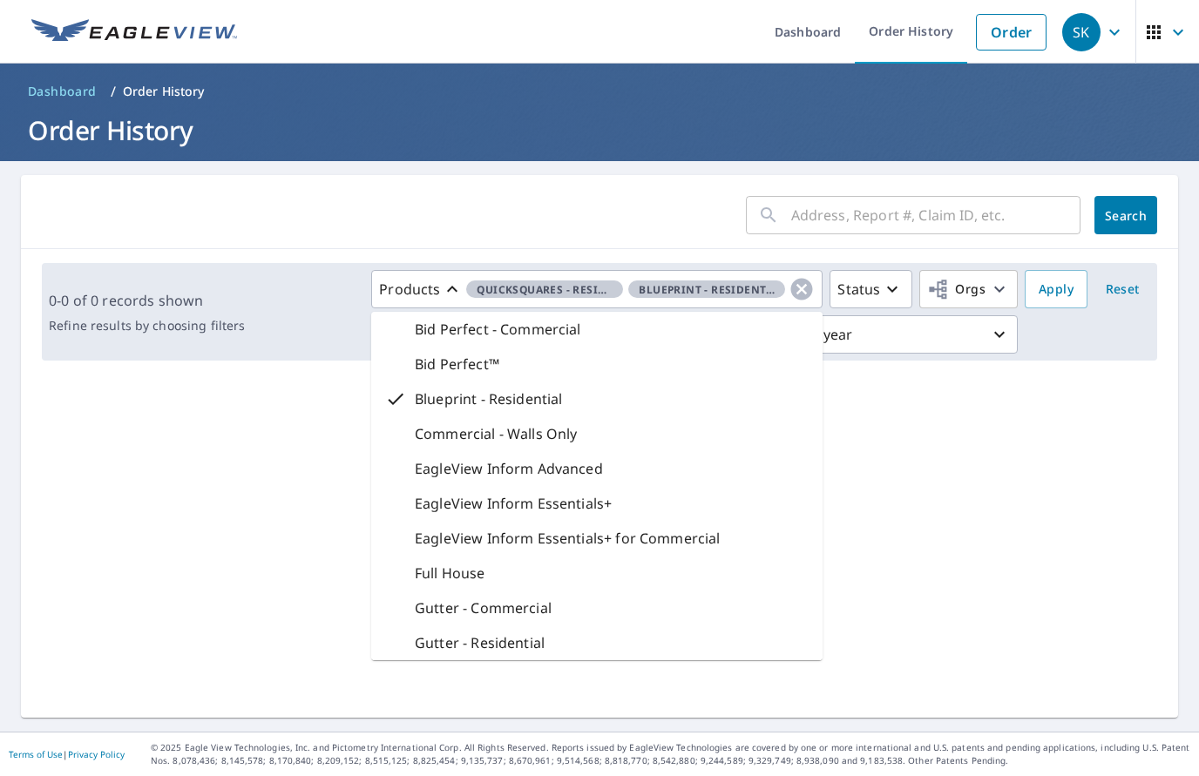
click at [938, 559] on div "No orders found. Place an order or adjust the filters above. Place Order" at bounding box center [599, 546] width 1129 height 315
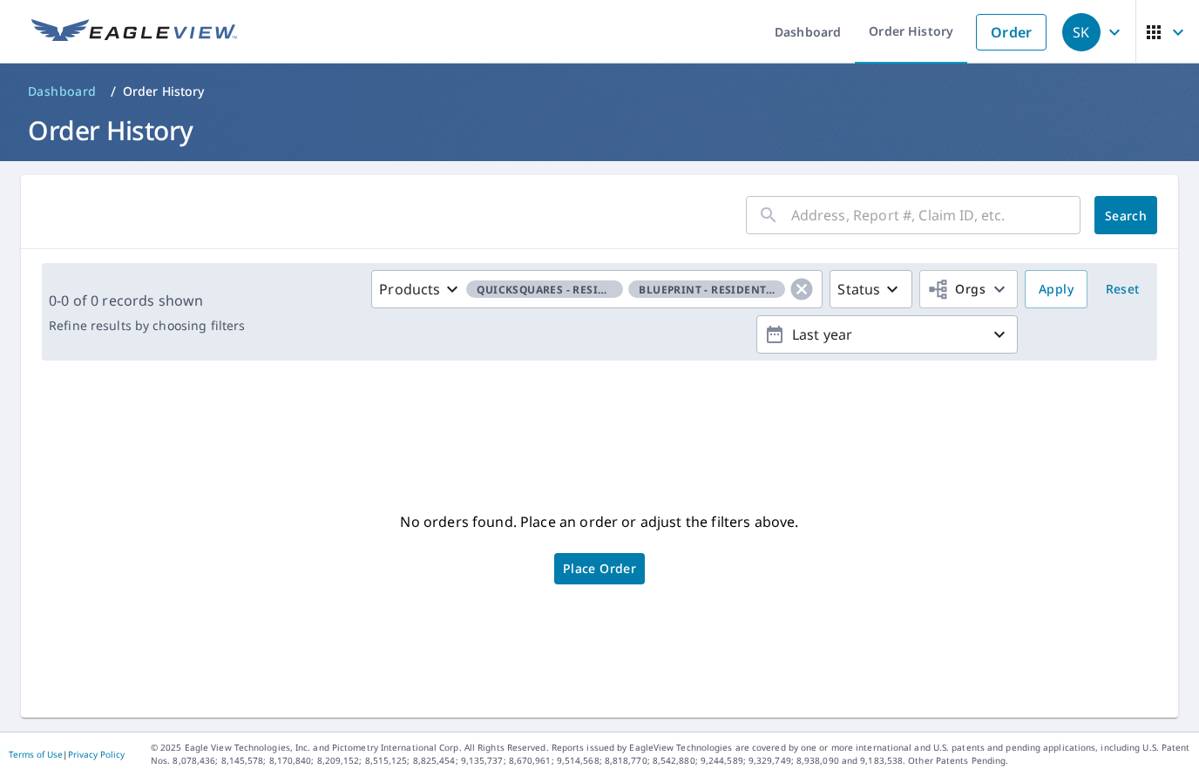
click at [580, 295] on span "QuickSquares - Residential" at bounding box center [544, 290] width 157 height 18
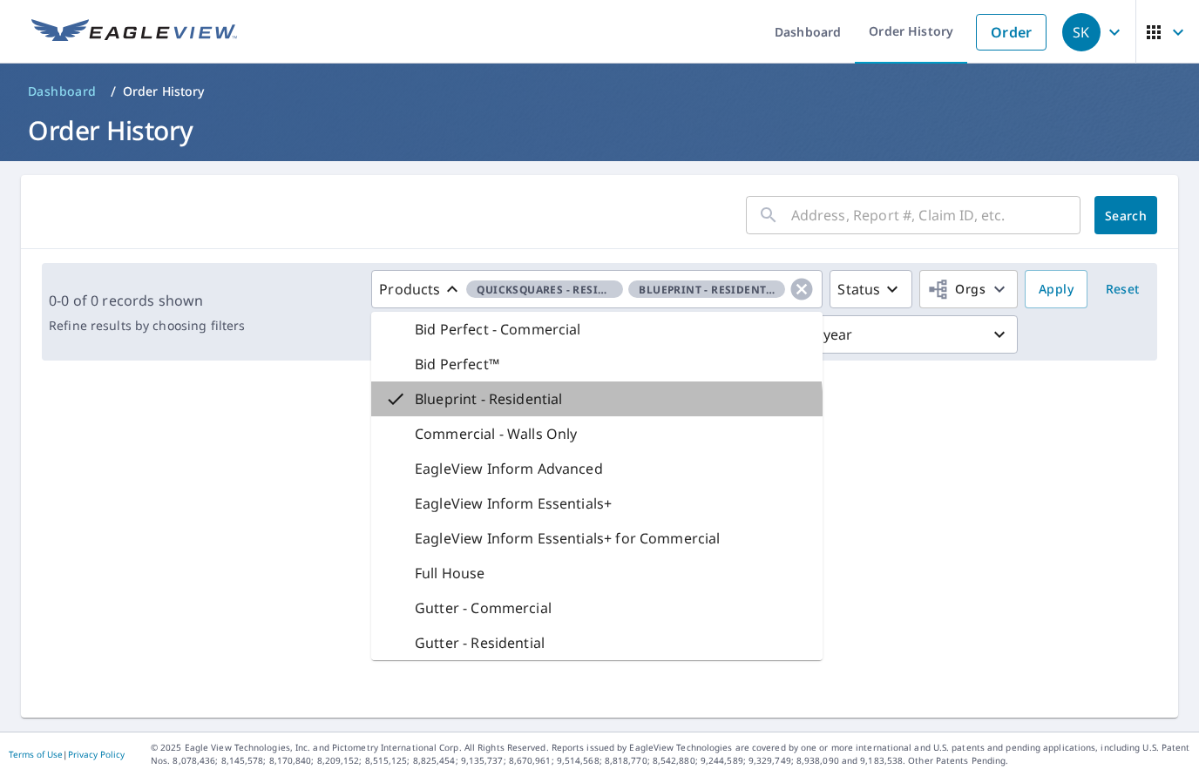
click at [548, 415] on div "Blueprint - Residential" at bounding box center [596, 399] width 451 height 35
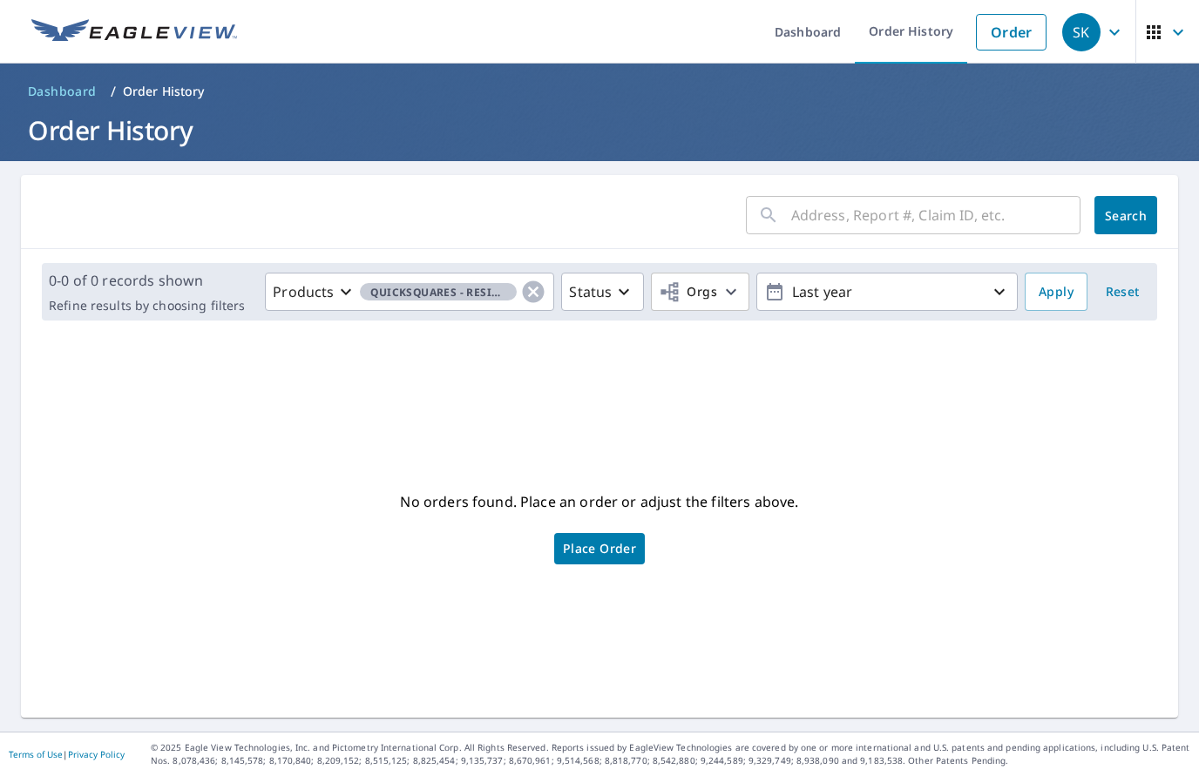
click at [714, 422] on div "No orders found. Place an order or adjust the filters above. Place Order" at bounding box center [599, 527] width 1129 height 356
click at [627, 565] on link "Place Order" at bounding box center [599, 548] width 91 height 31
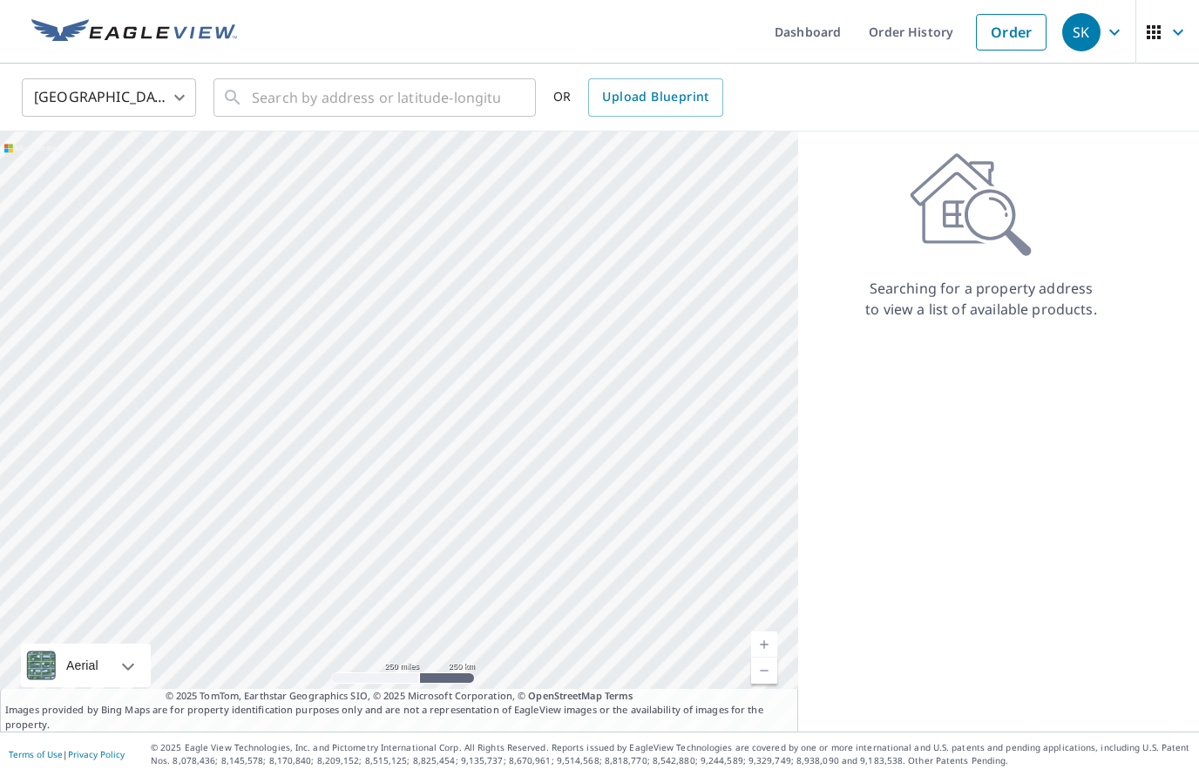
click at [1195, 38] on button "button" at bounding box center [1167, 32] width 64 height 64
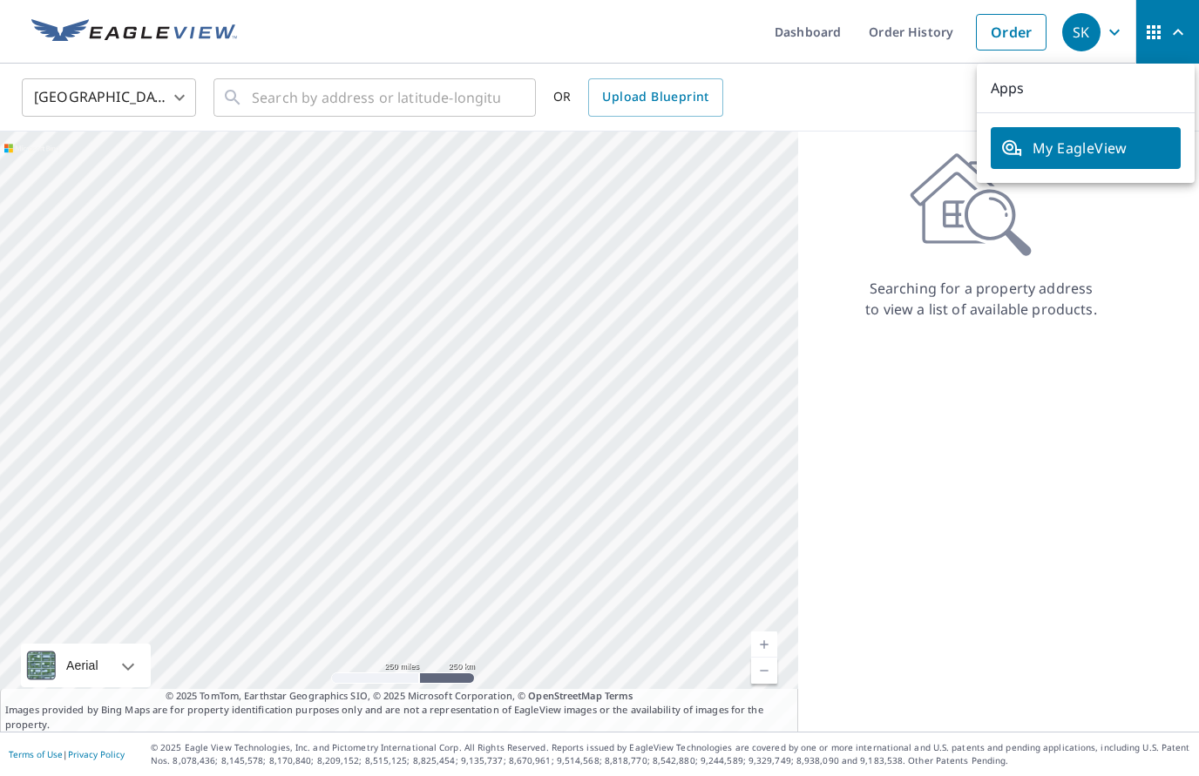
click at [1153, 239] on div "Searching for a property address to view a list of available products." at bounding box center [981, 235] width 366 height 167
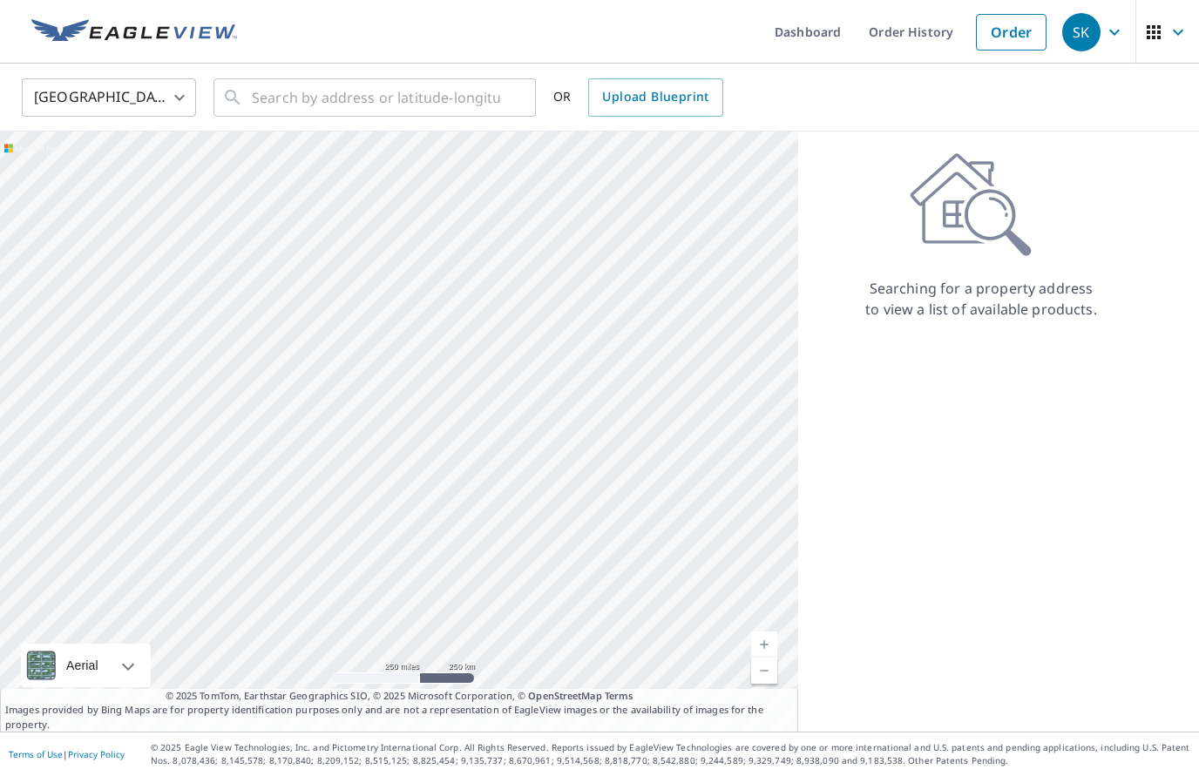
click at [1113, 39] on icon "button" at bounding box center [1114, 32] width 21 height 21
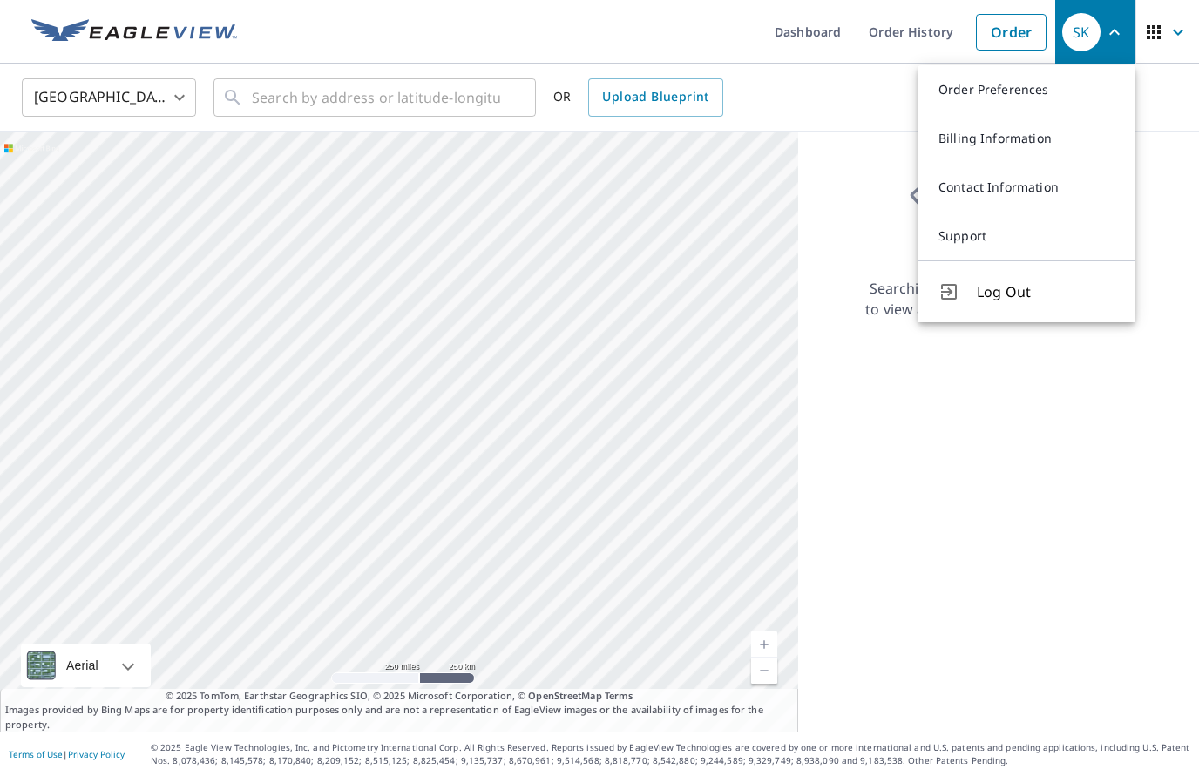
click at [1027, 91] on link "Order Preferences" at bounding box center [1027, 89] width 218 height 49
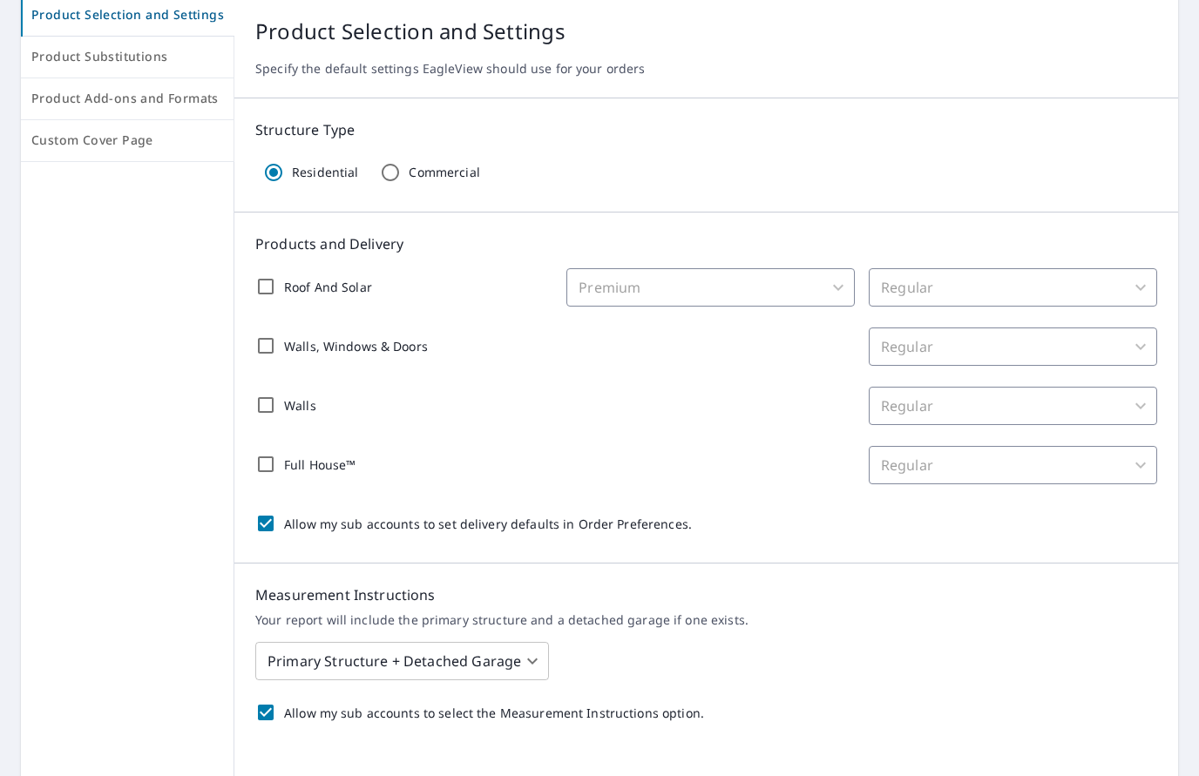
scroll to position [182, 0]
click at [50, 62] on span "Product Substitutions" at bounding box center [127, 55] width 192 height 22
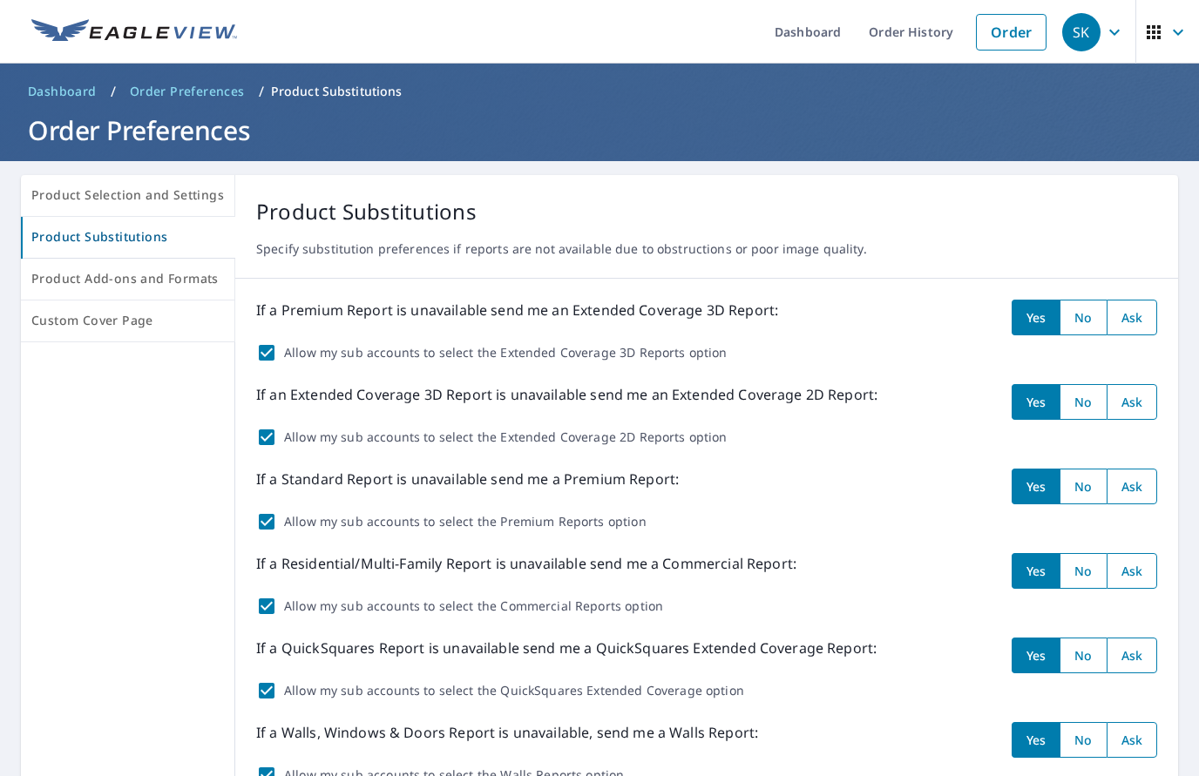
click at [1086, 36] on div "SK" at bounding box center [1081, 32] width 38 height 38
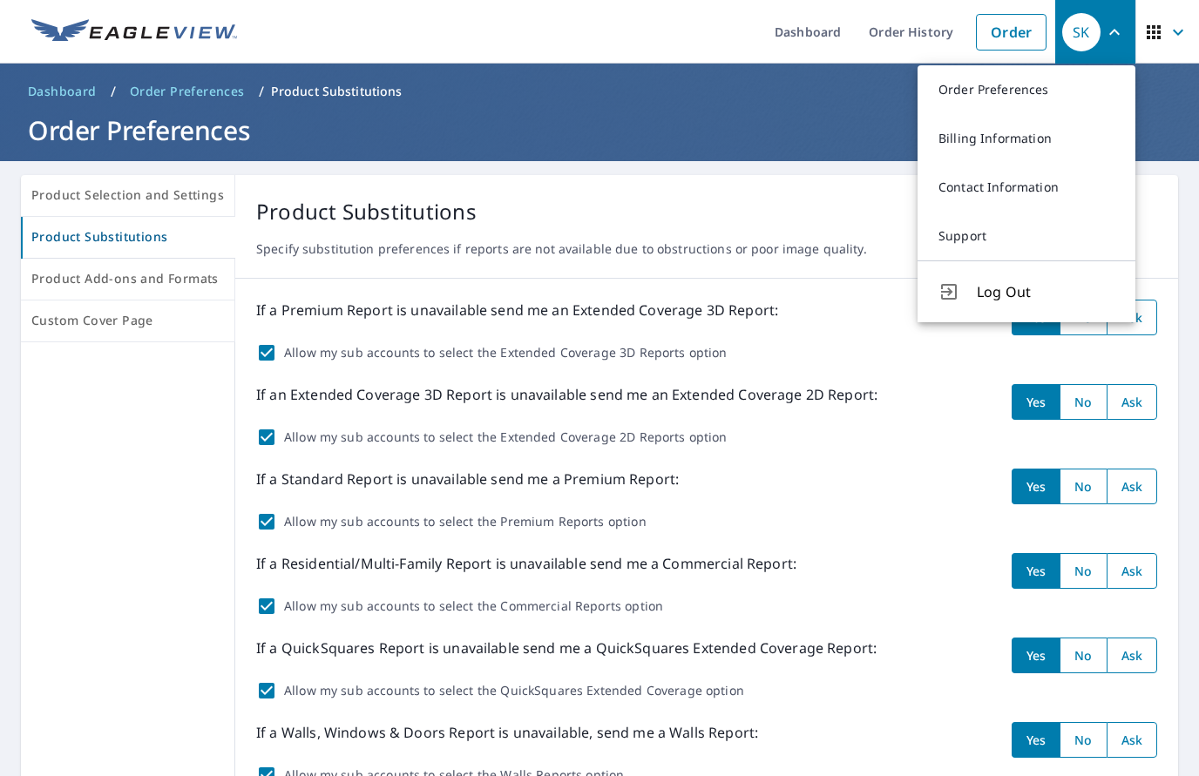
click at [1033, 300] on span "Log Out" at bounding box center [1046, 291] width 138 height 21
